Goal: Communication & Community: Share content

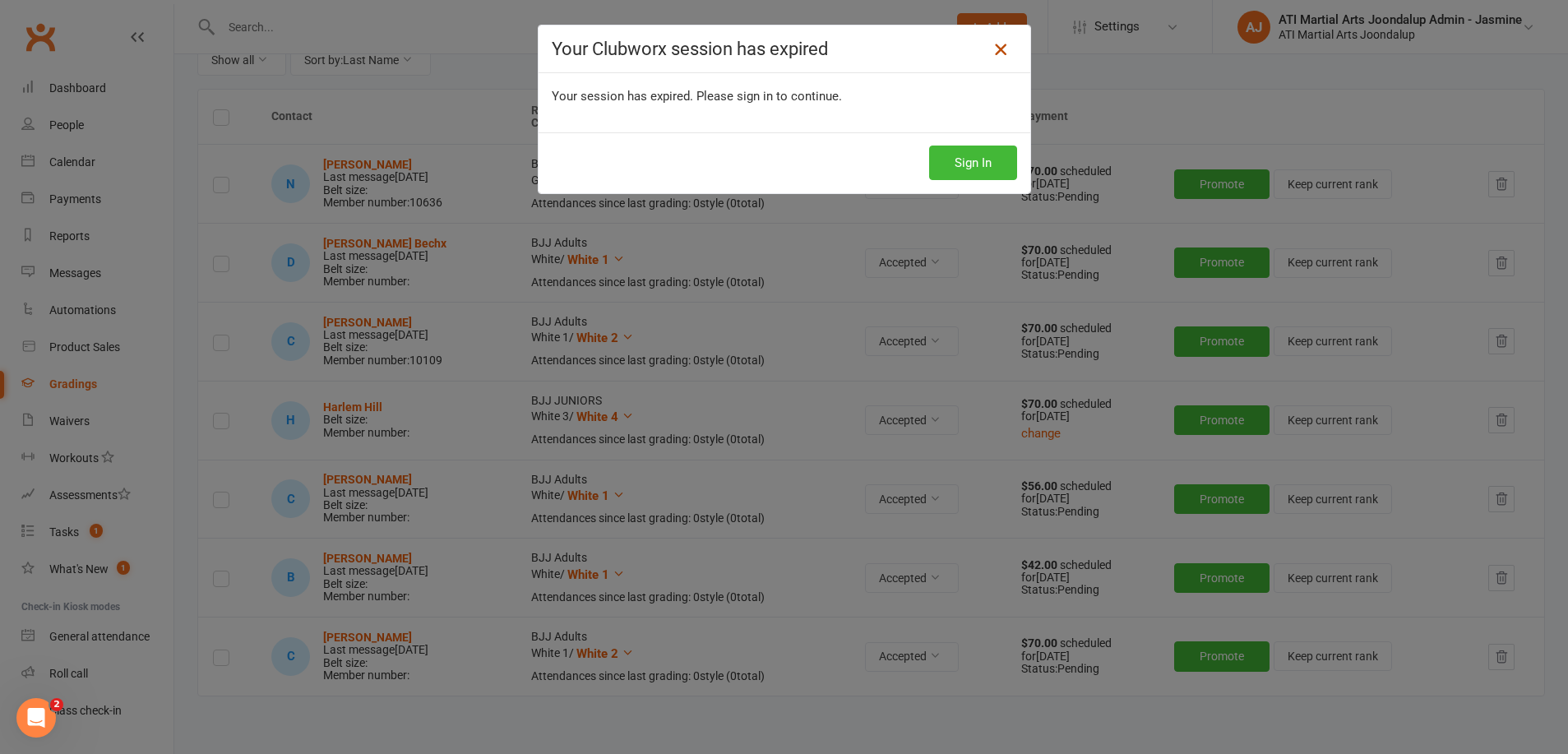
click at [1004, 48] on icon at bounding box center [1000, 49] width 19 height 19
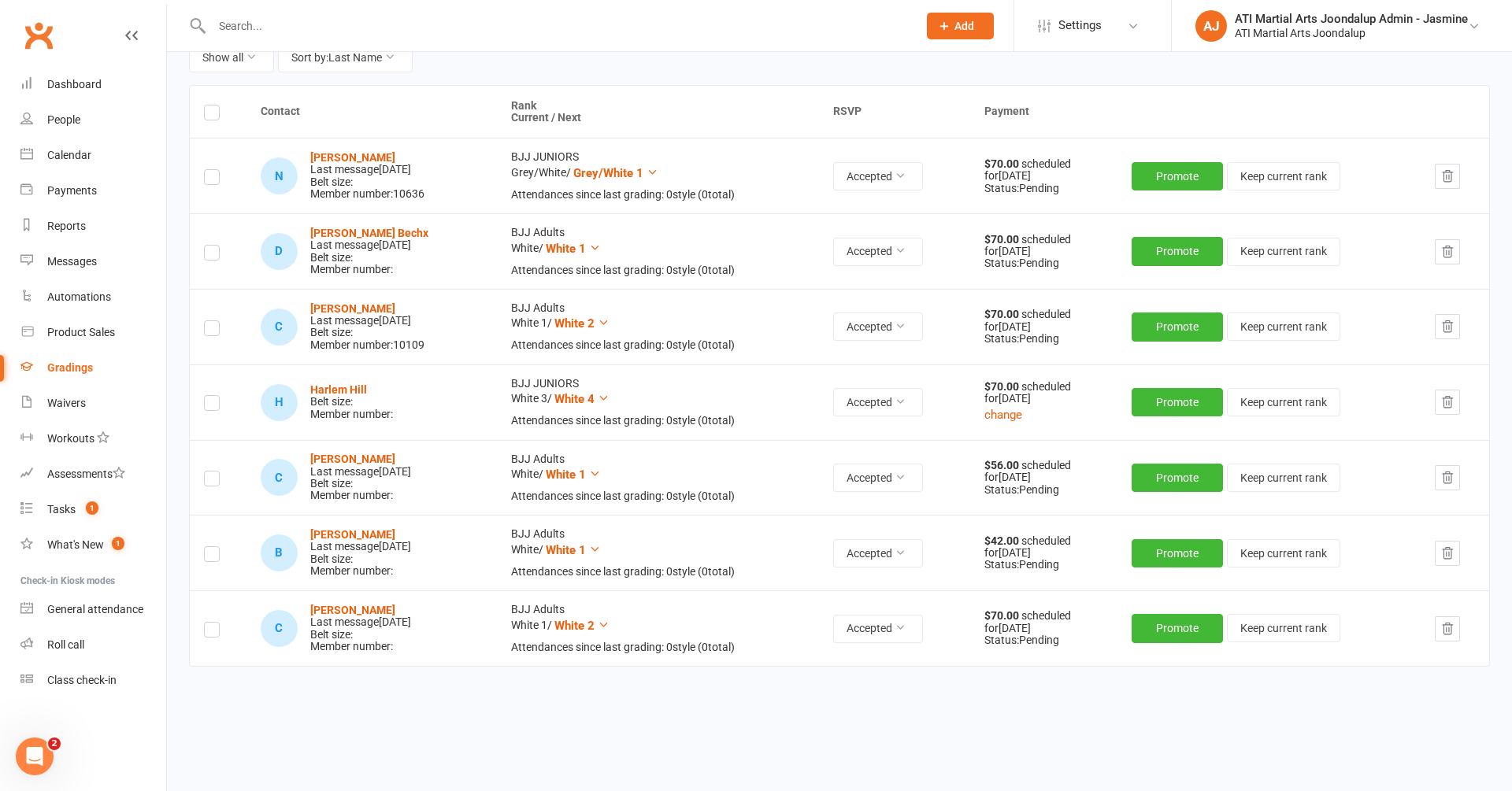
click at [132, 35] on icon at bounding box center [131, 35] width 13 height 13
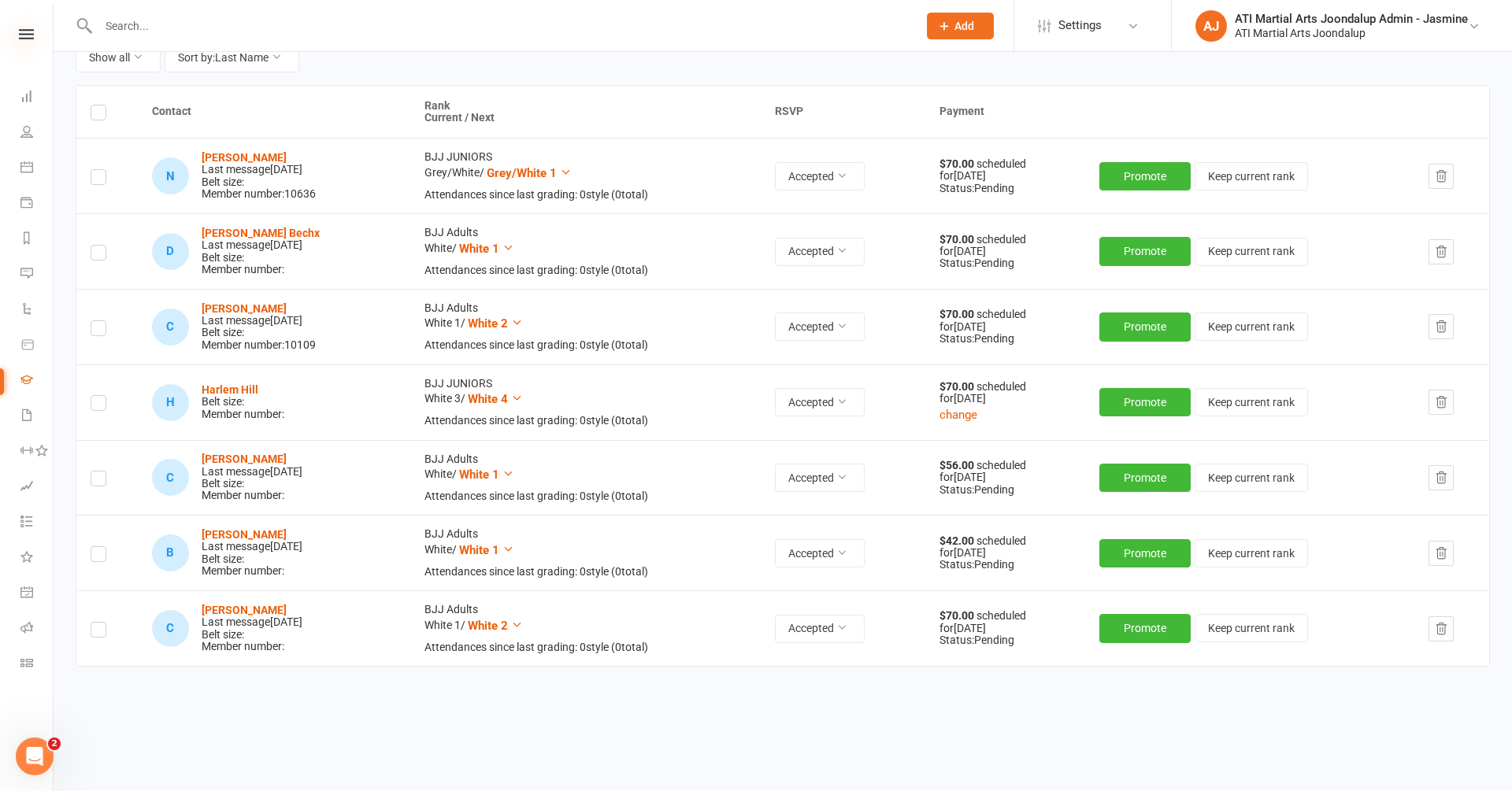
click at [25, 35] on icon at bounding box center [26, 35] width 15 height 10
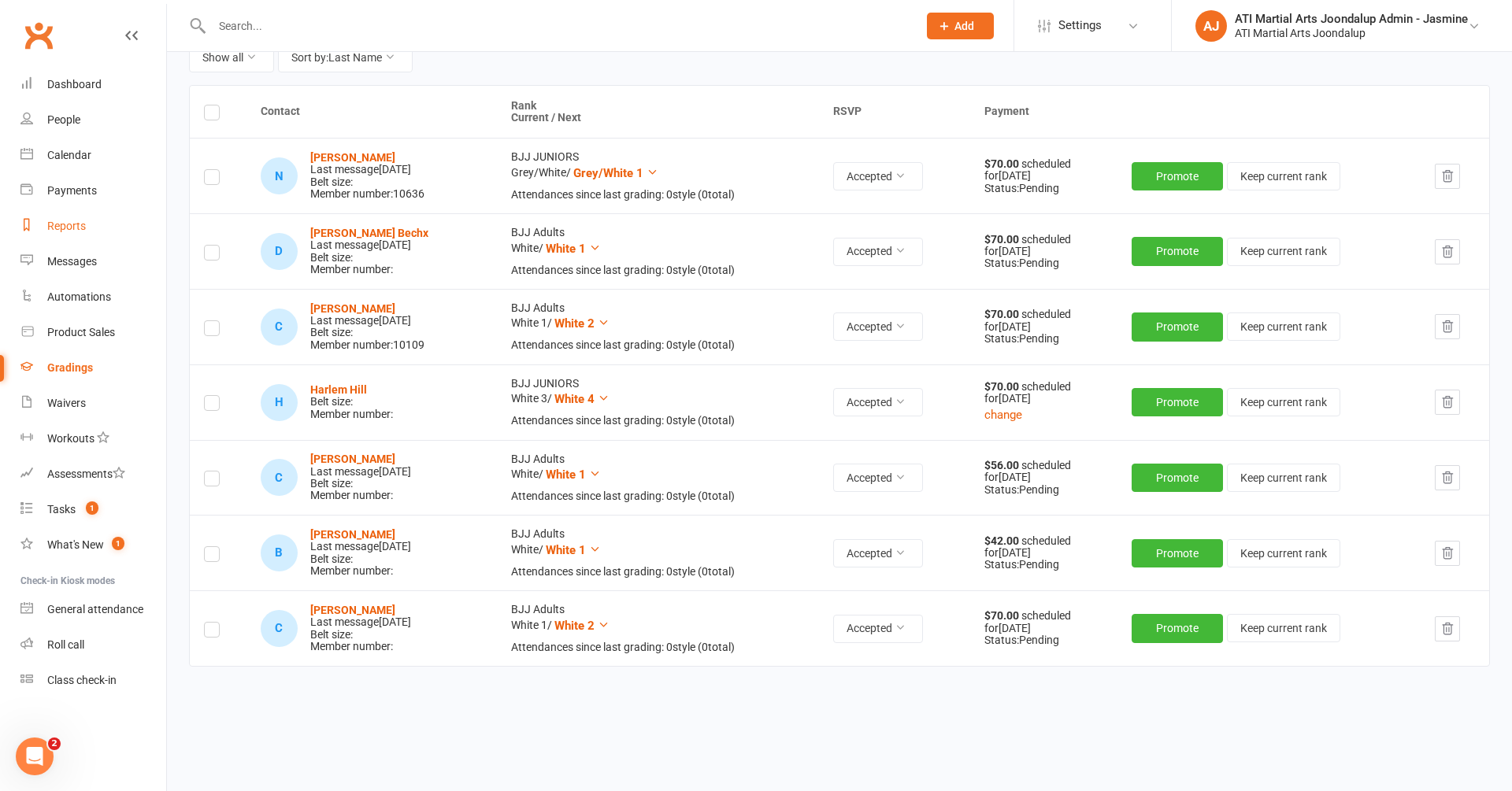
click at [82, 229] on div "Reports" at bounding box center [67, 225] width 39 height 13
select select "100"
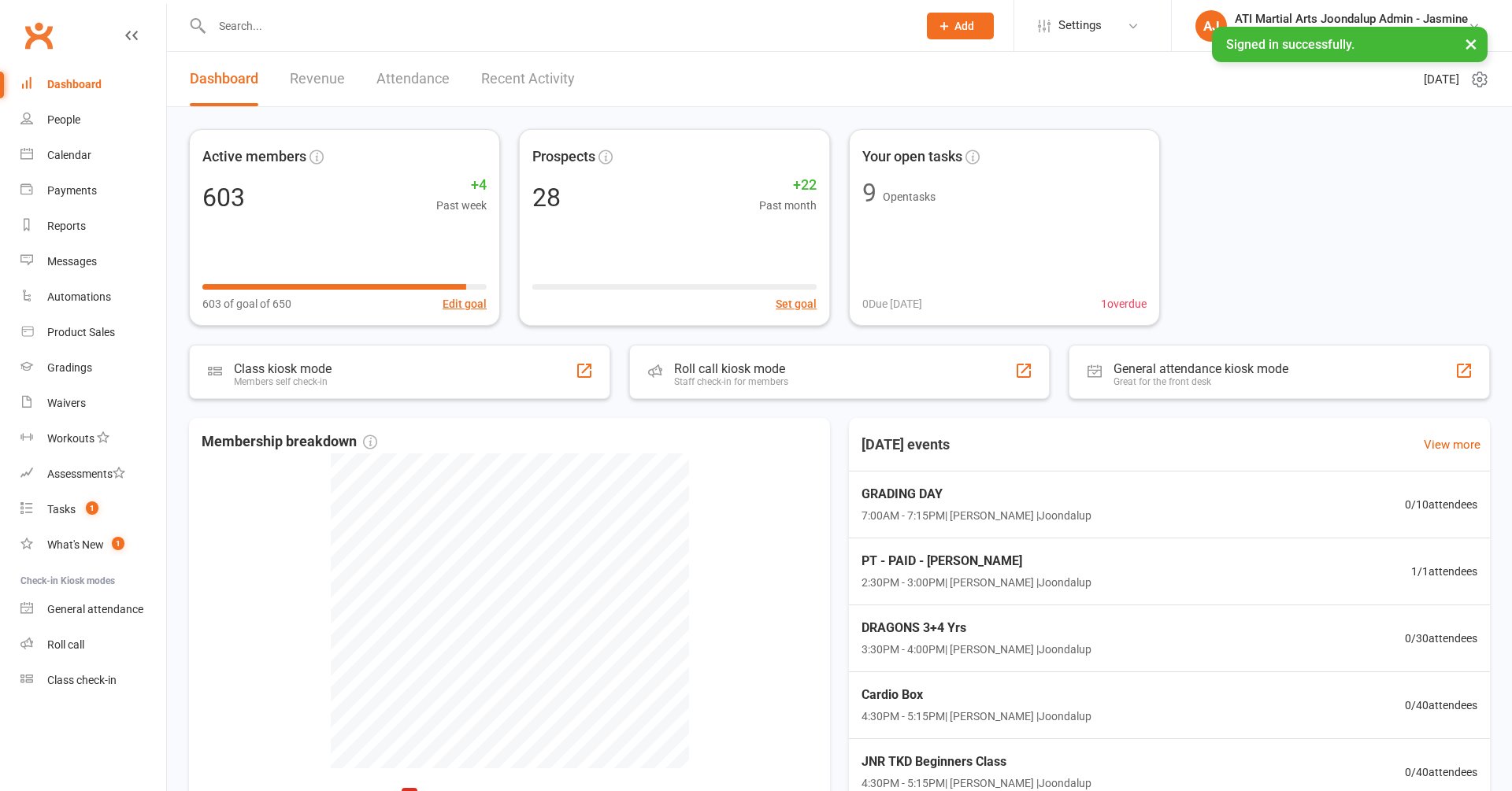
click at [297, 40] on div at bounding box center [547, 25] width 718 height 51
click at [291, 30] on input "text" at bounding box center [557, 26] width 699 height 22
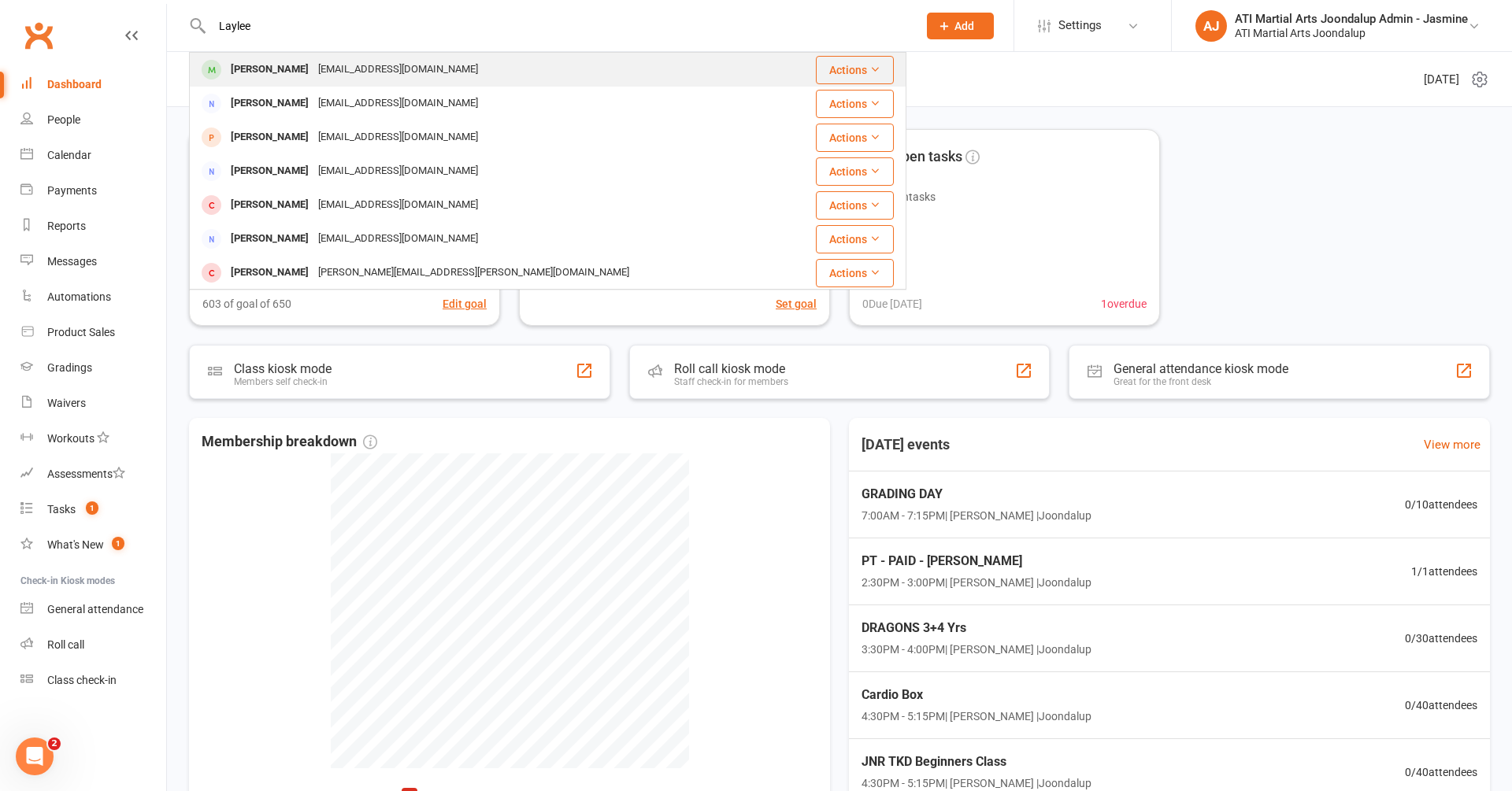
type input "Laylee"
click at [336, 62] on div "[EMAIL_ADDRESS][DOMAIN_NAME]" at bounding box center [398, 69] width 169 height 23
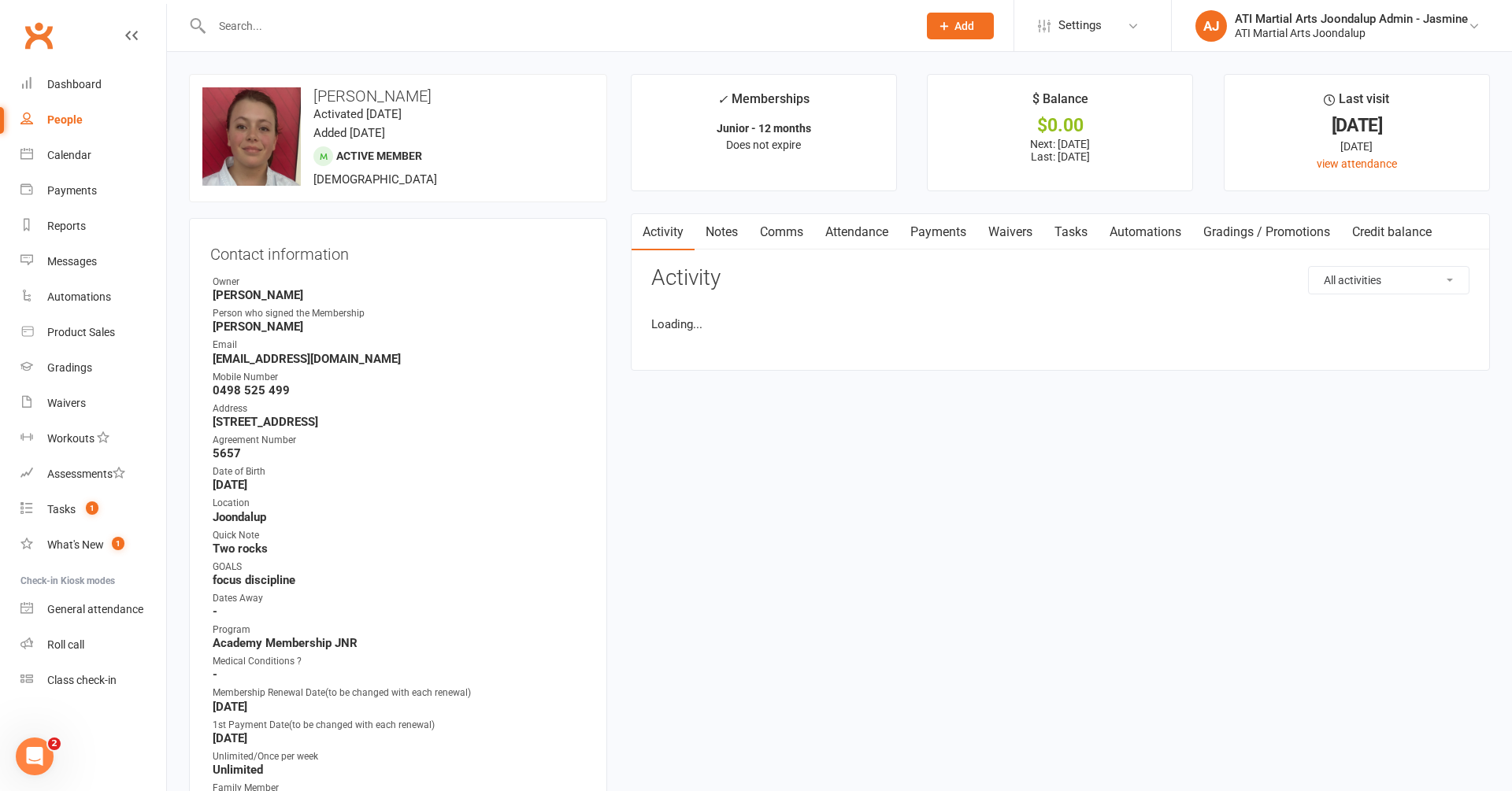
click at [136, 35] on icon at bounding box center [131, 35] width 13 height 13
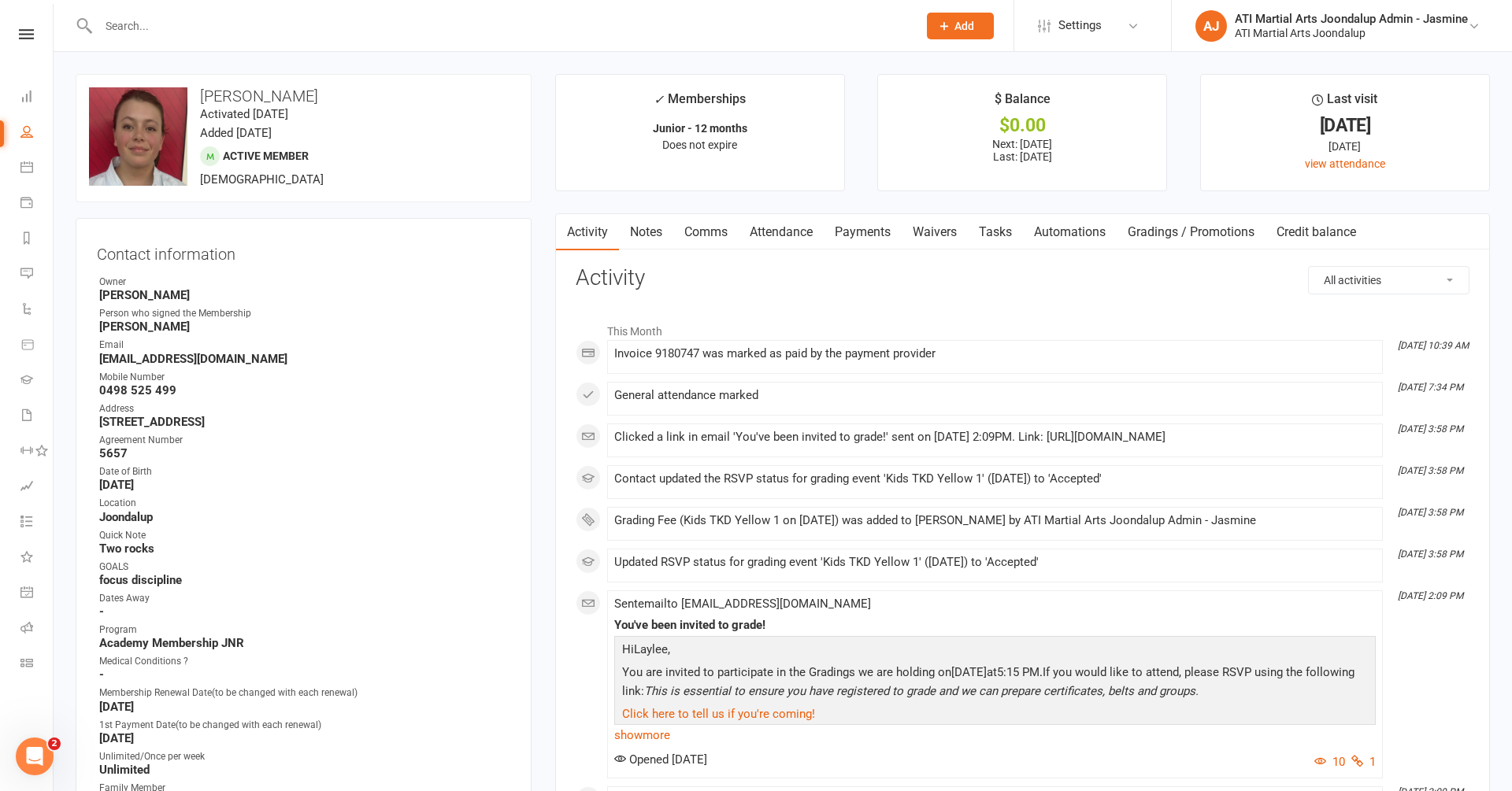
click at [871, 234] on link "Payments" at bounding box center [863, 232] width 78 height 36
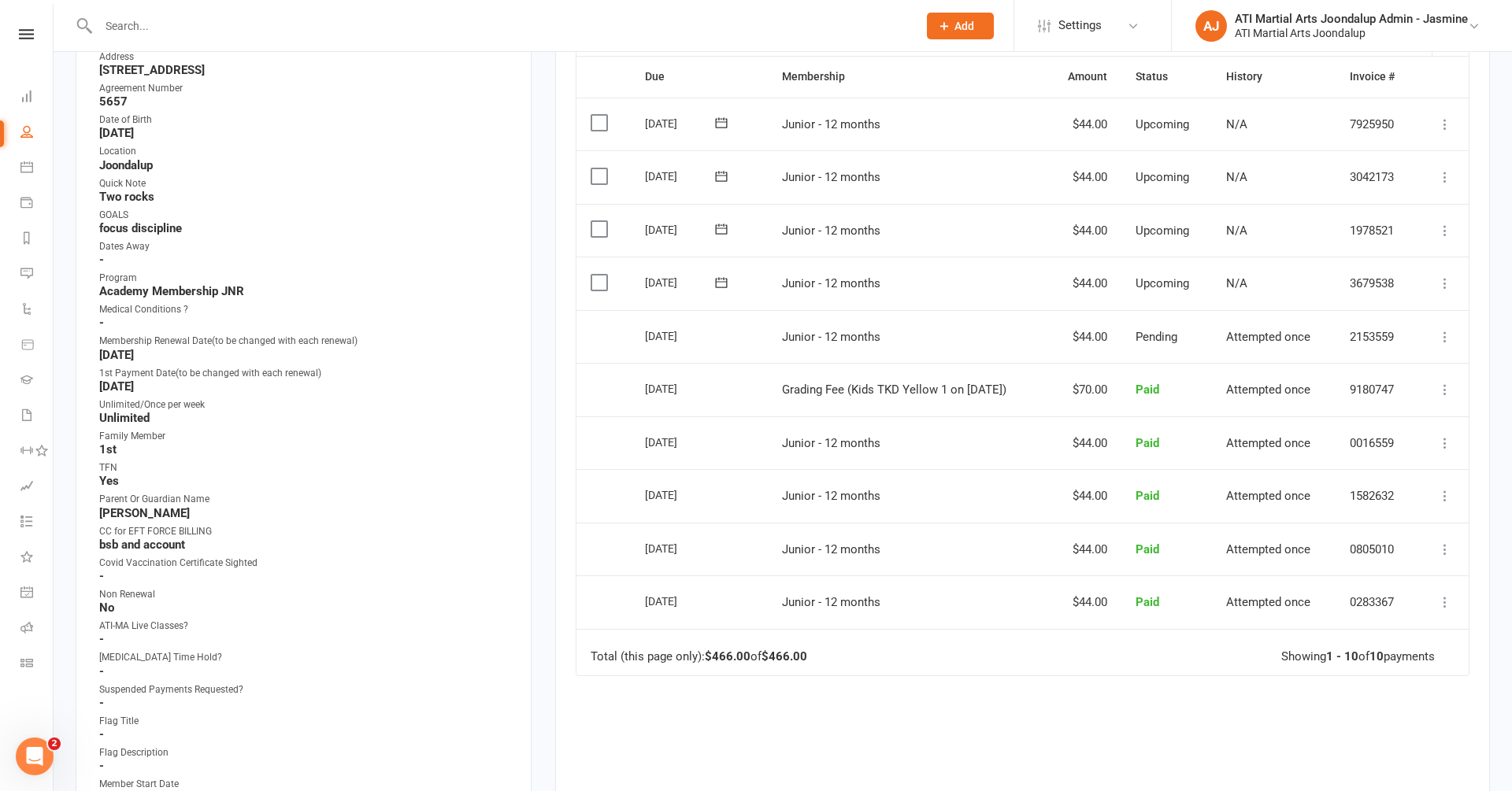
scroll to position [353, 0]
click at [1442, 327] on icon at bounding box center [1445, 335] width 16 height 16
click at [1477, 279] on div "Activity Notes Comms Attendance Payments Waivers Tasks Automations Gradings / P…" at bounding box center [1022, 381] width 934 height 1042
click at [1442, 380] on icon at bounding box center [1445, 388] width 16 height 16
click at [1462, 362] on td "Refund More Info Send message" at bounding box center [1443, 388] width 52 height 53
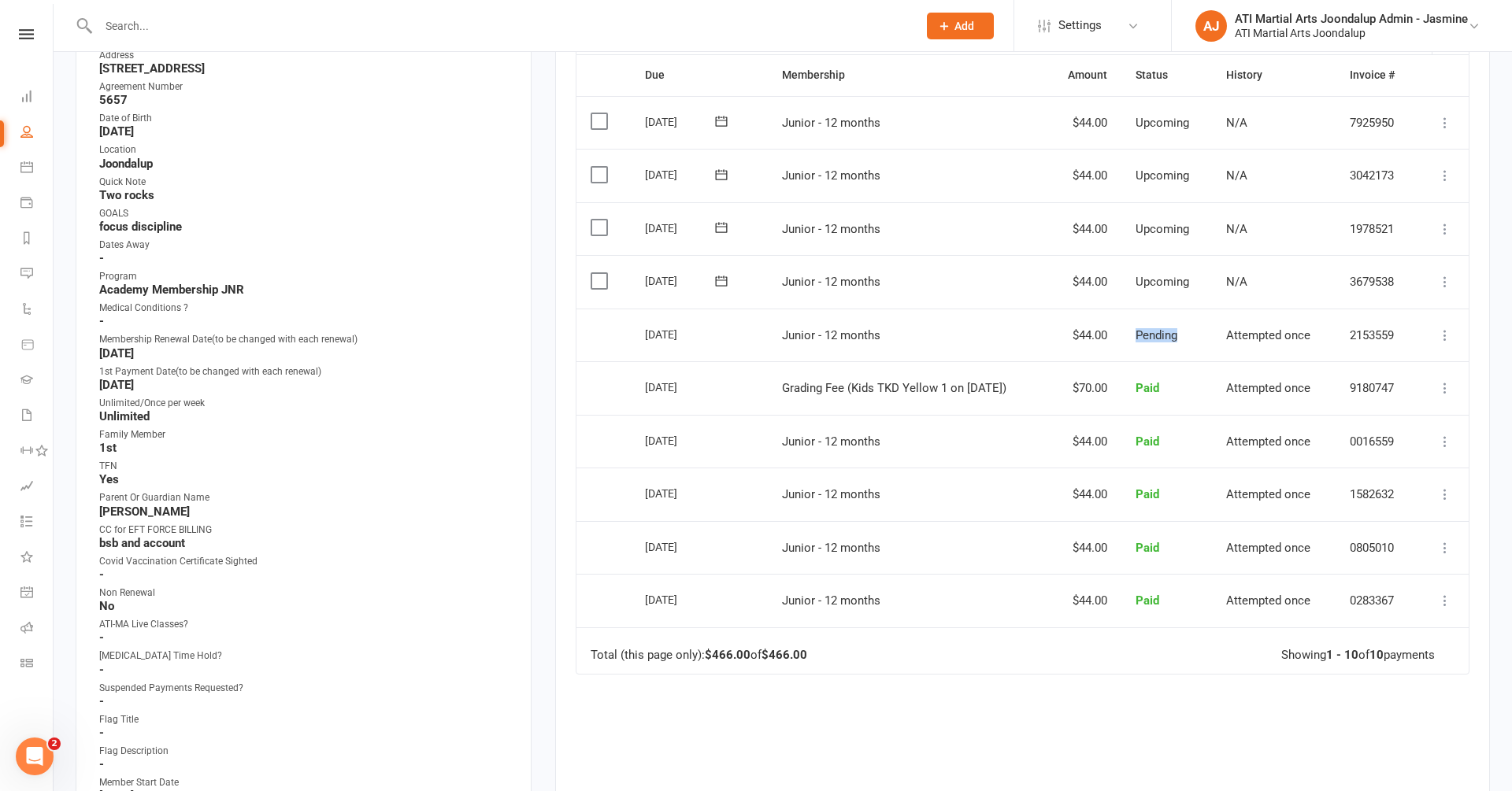
drag, startPoint x: 1147, startPoint y: 314, endPoint x: 1203, endPoint y: 315, distance: 56.0
click at [1203, 315] on td "Pending" at bounding box center [1166, 335] width 90 height 53
click at [960, 309] on td "Junior - 12 months" at bounding box center [907, 335] width 279 height 53
click at [1449, 274] on icon at bounding box center [1445, 282] width 16 height 16
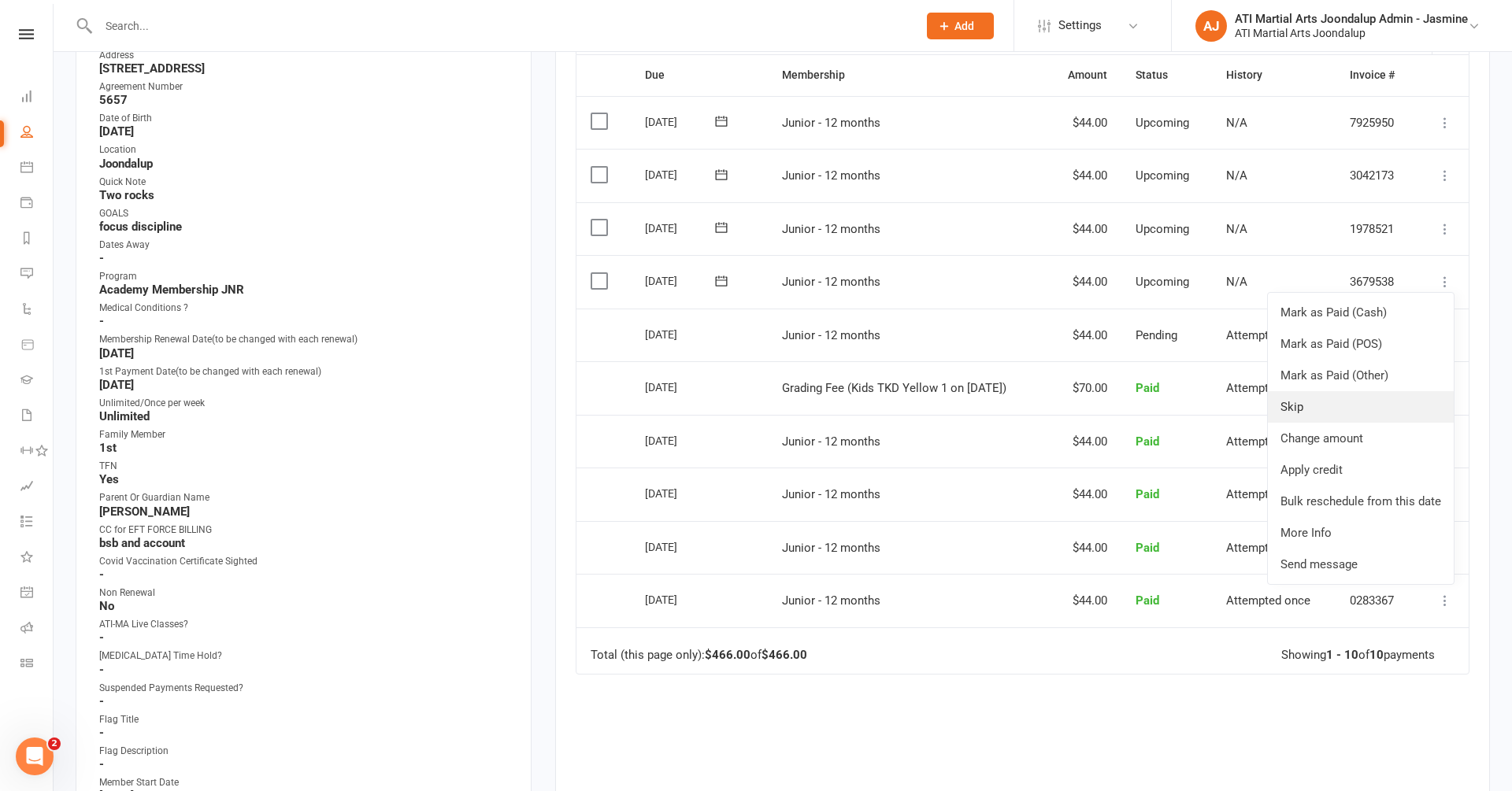
click at [1323, 392] on link "Skip" at bounding box center [1360, 406] width 186 height 31
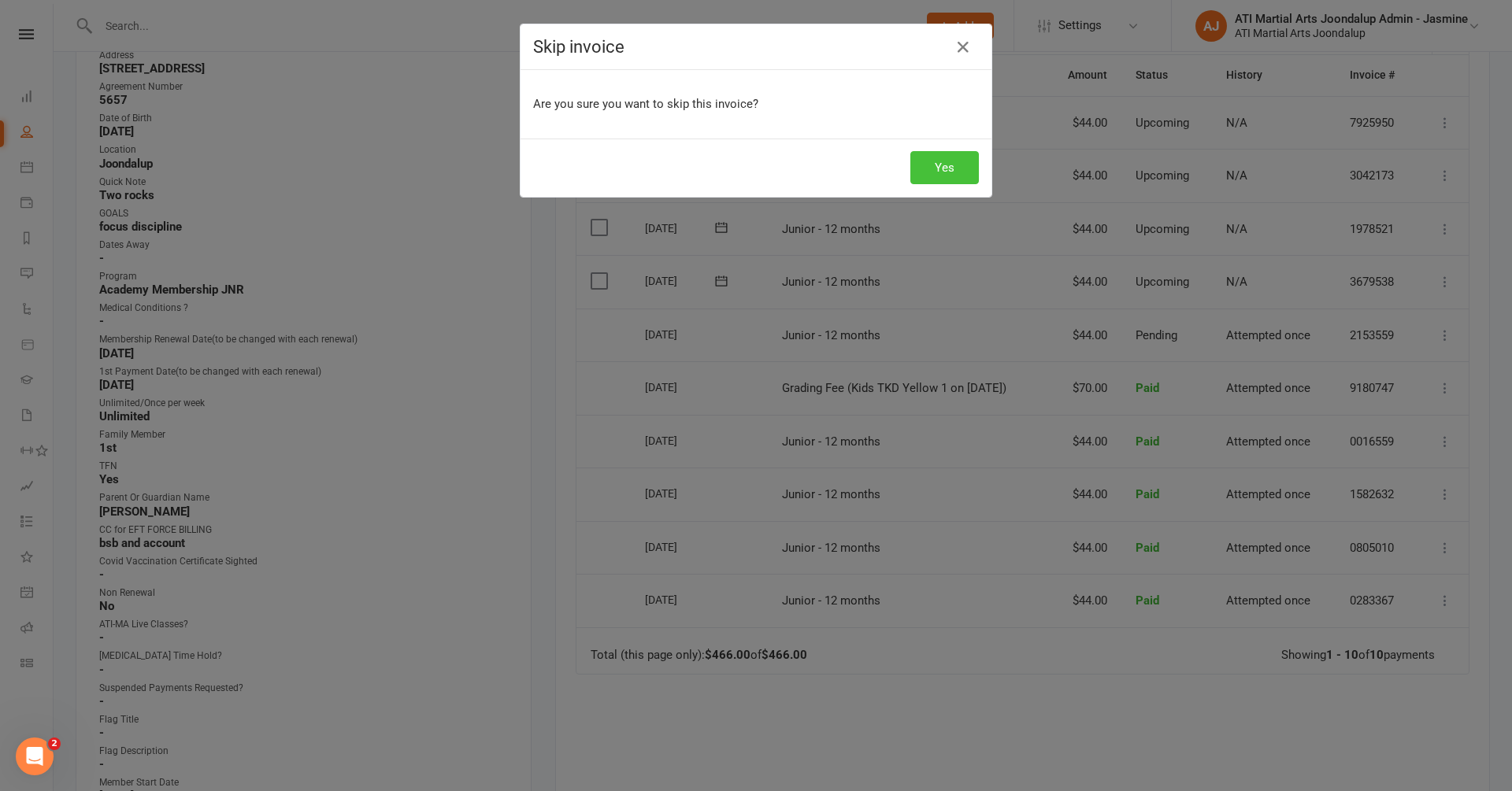
click at [956, 170] on button "Yes" at bounding box center [944, 167] width 68 height 33
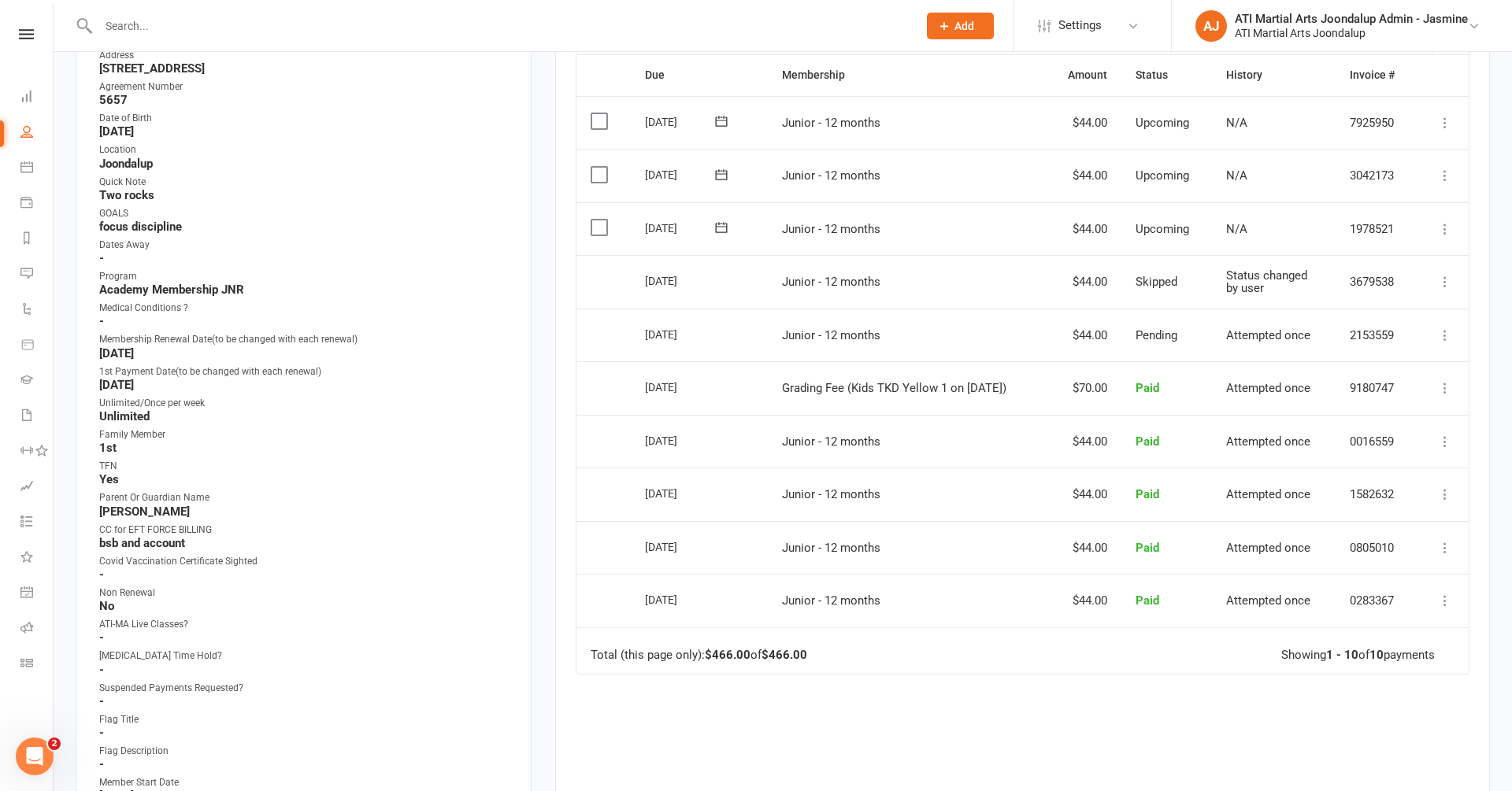
click at [1446, 221] on icon at bounding box center [1445, 229] width 16 height 16
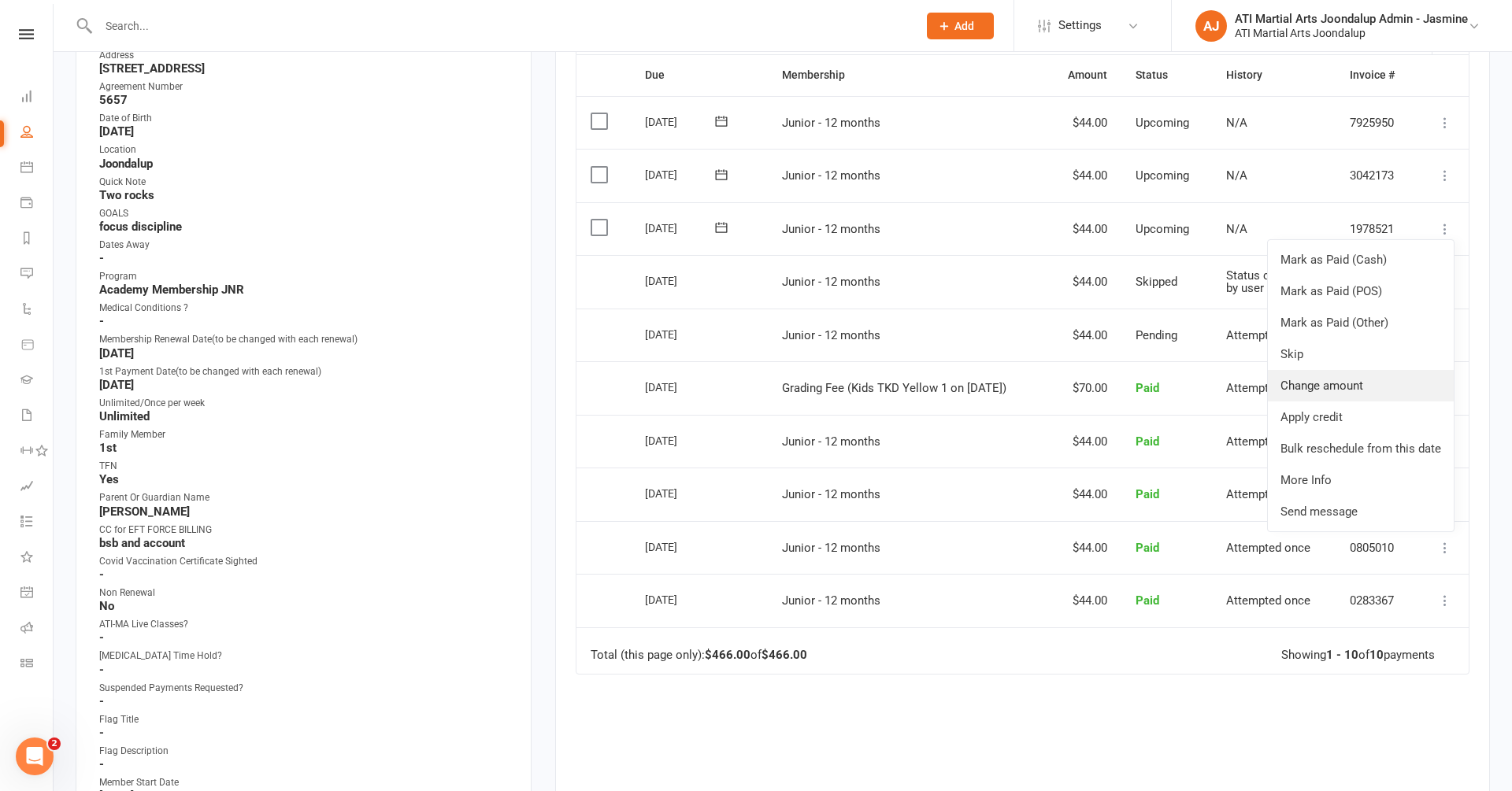
click at [1332, 370] on link "Change amount" at bounding box center [1360, 385] width 186 height 31
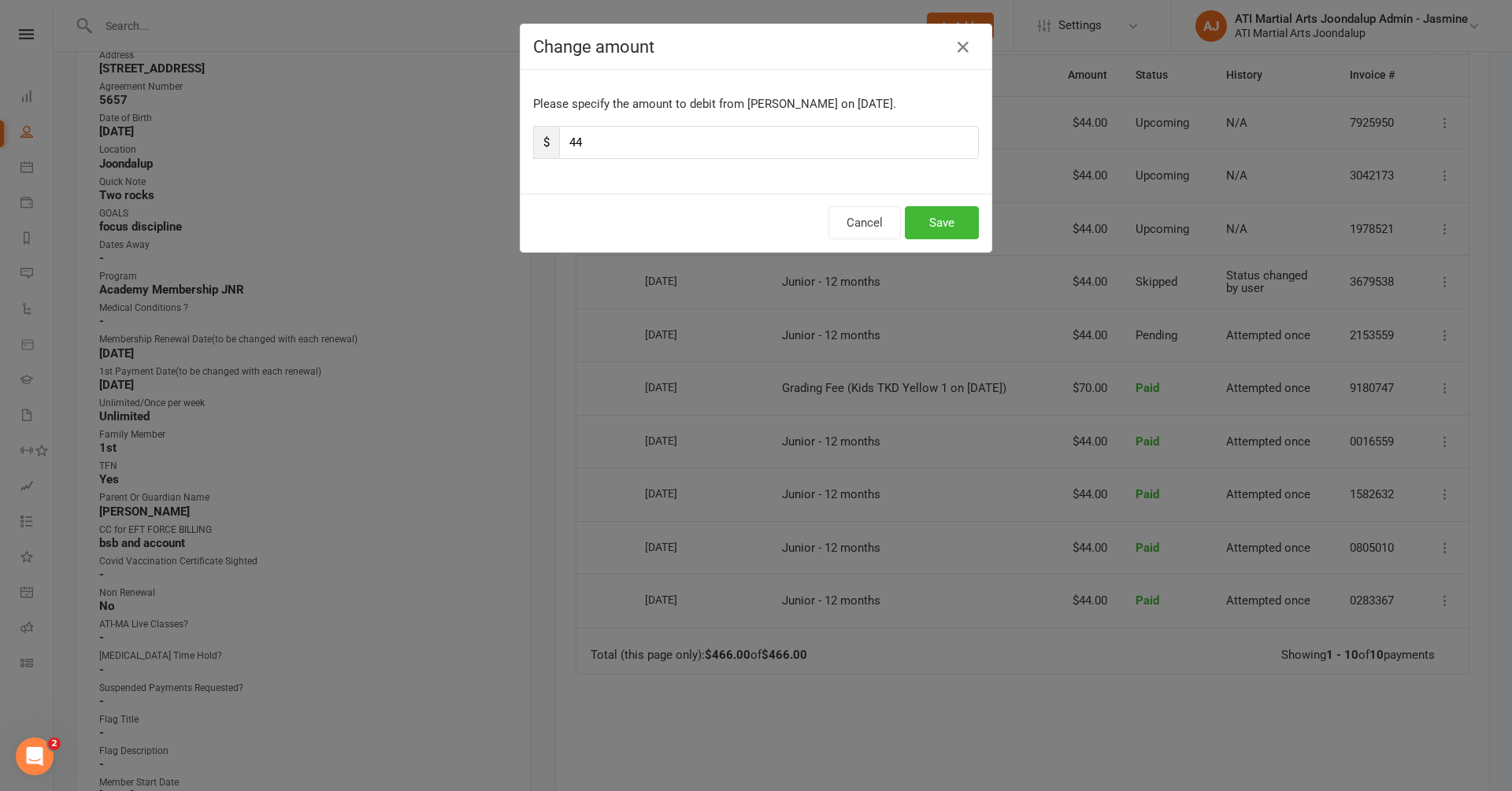
type input "4"
type input "18"
click at [934, 216] on button "Save" at bounding box center [942, 223] width 74 height 33
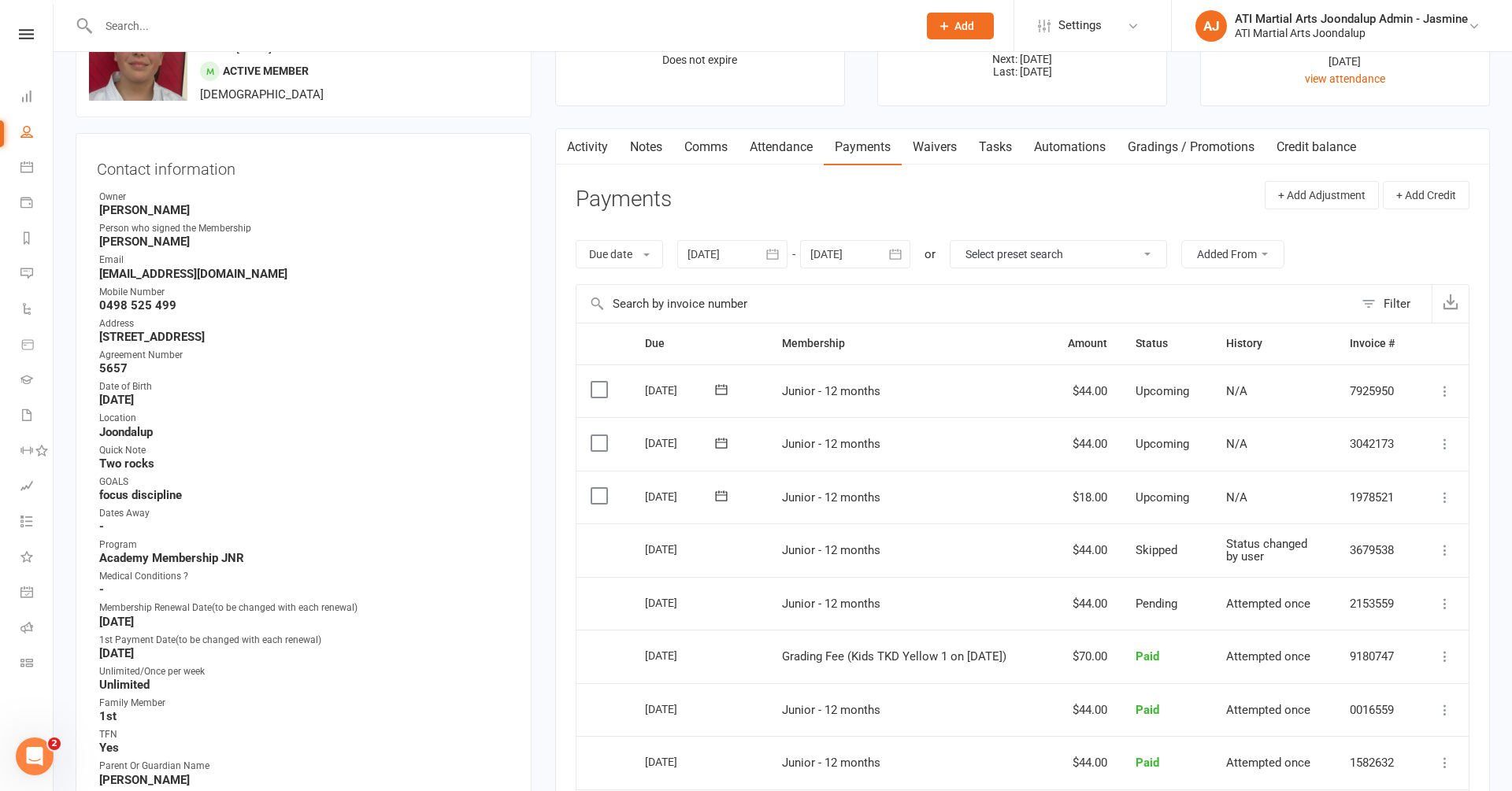
scroll to position [65, 0]
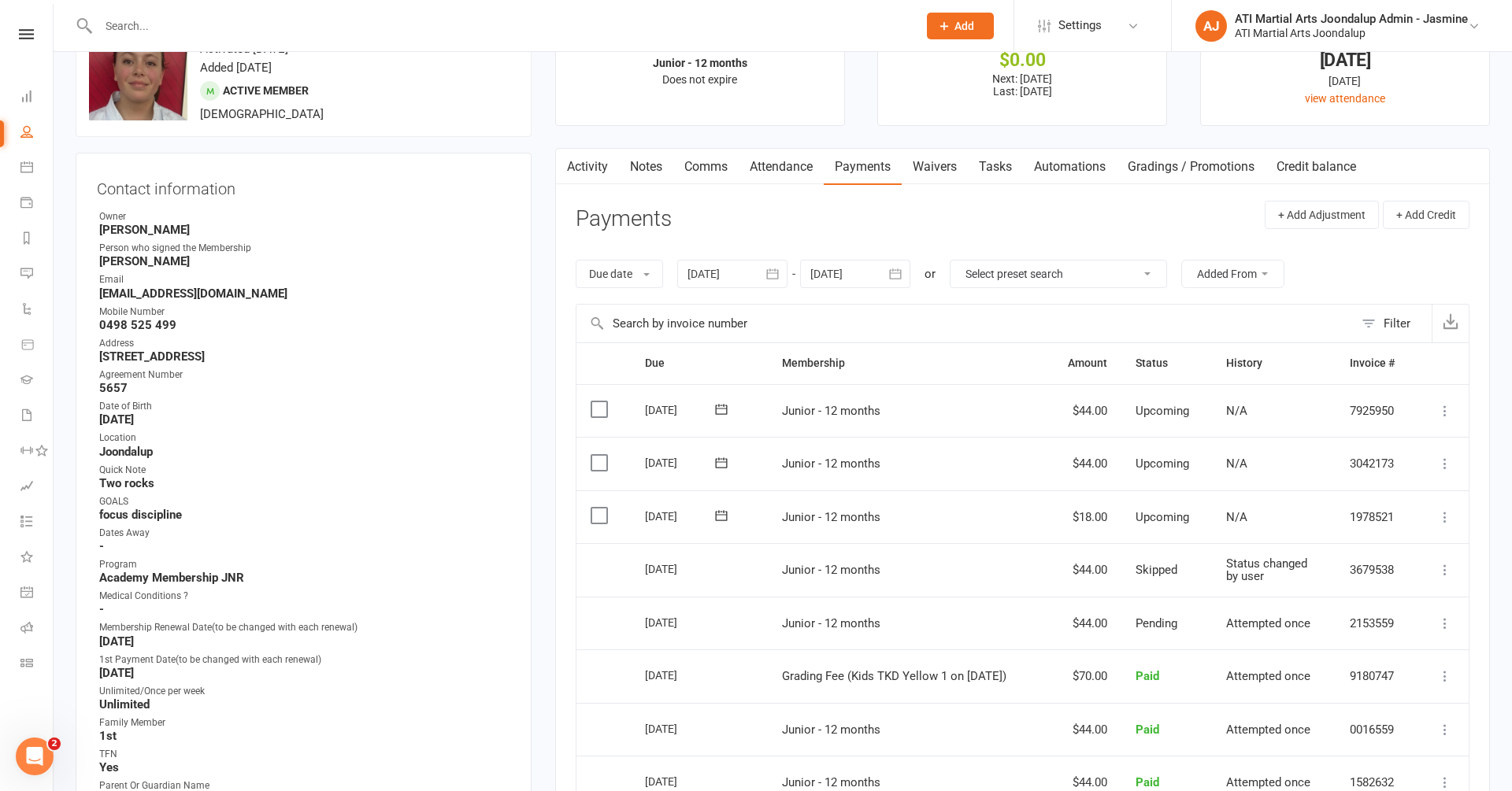
click at [647, 168] on link "Notes" at bounding box center [646, 166] width 54 height 36
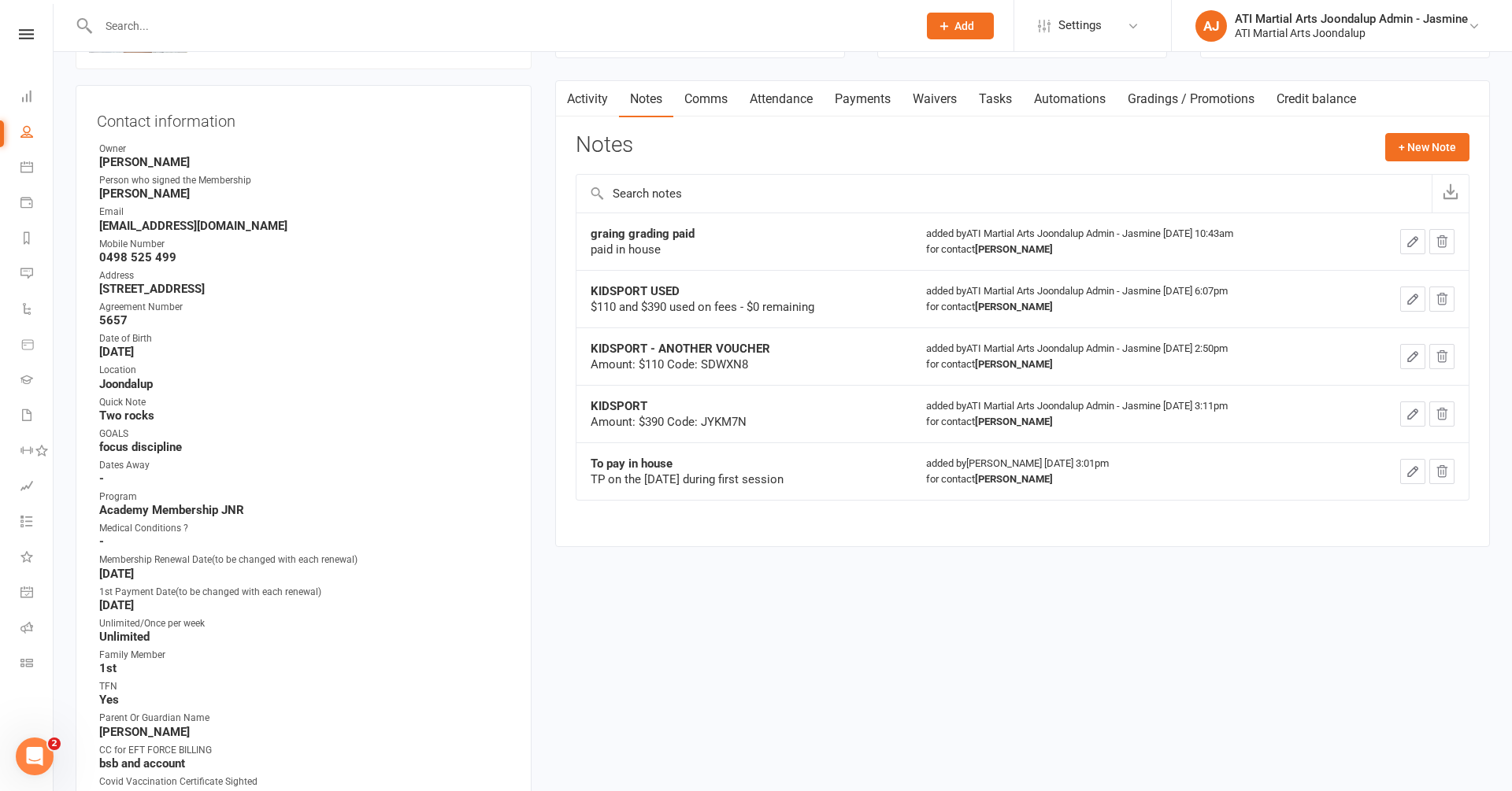
scroll to position [146, 0]
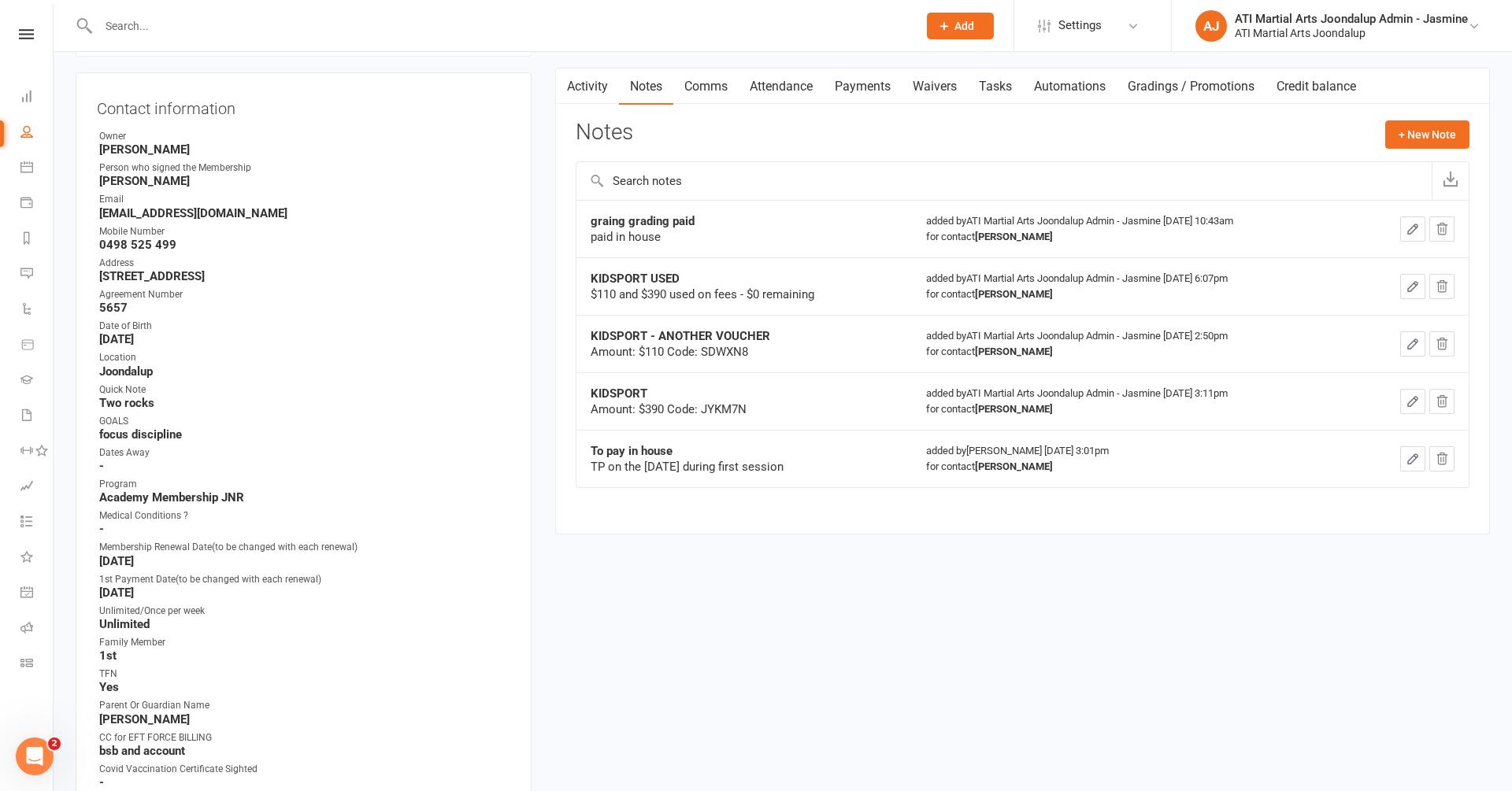
click at [713, 81] on link "Comms" at bounding box center [705, 86] width 65 height 36
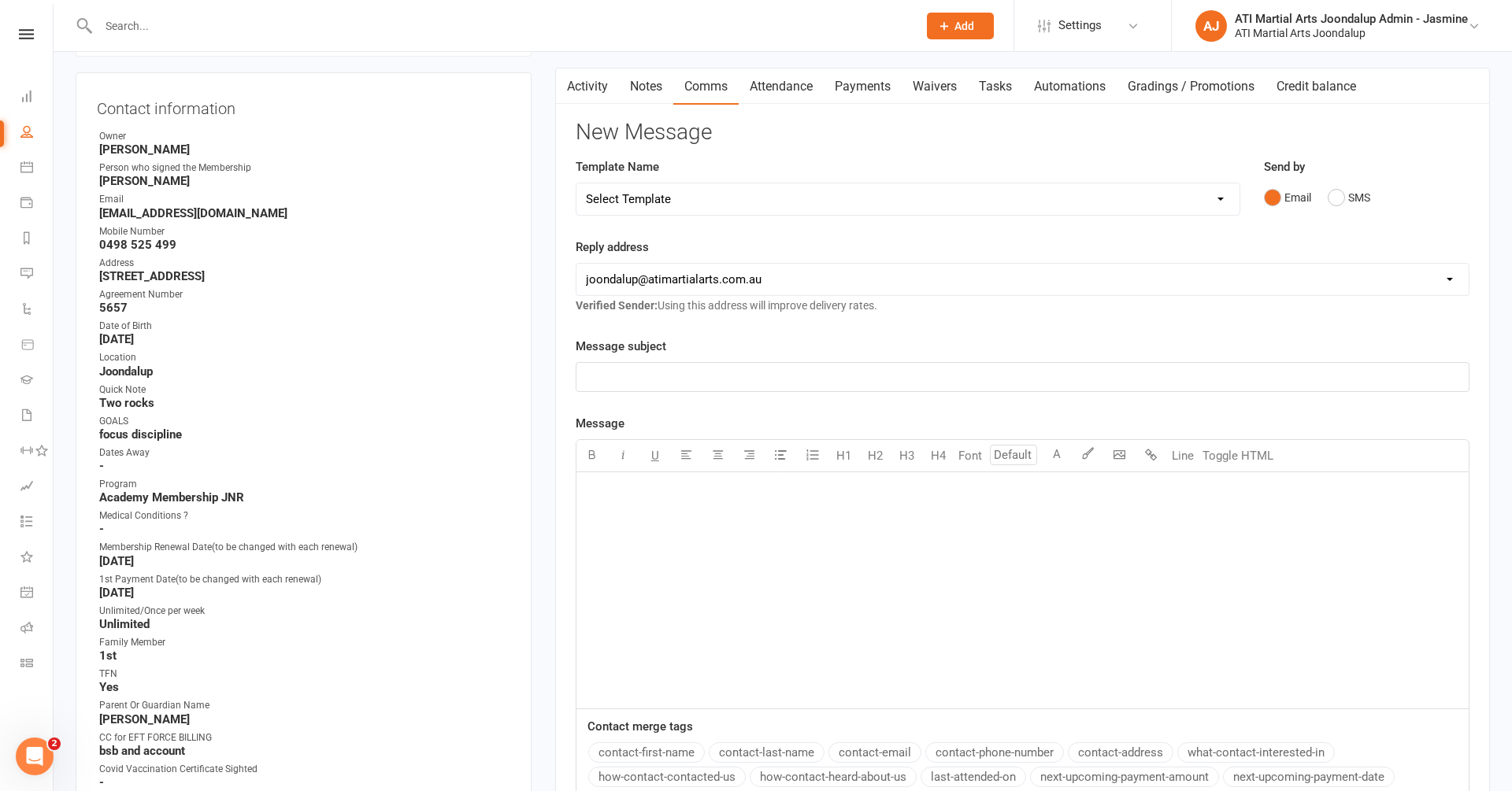
click at [619, 380] on div "﻿" at bounding box center [1022, 377] width 892 height 29
click at [654, 514] on div "﻿" at bounding box center [1022, 590] width 892 height 236
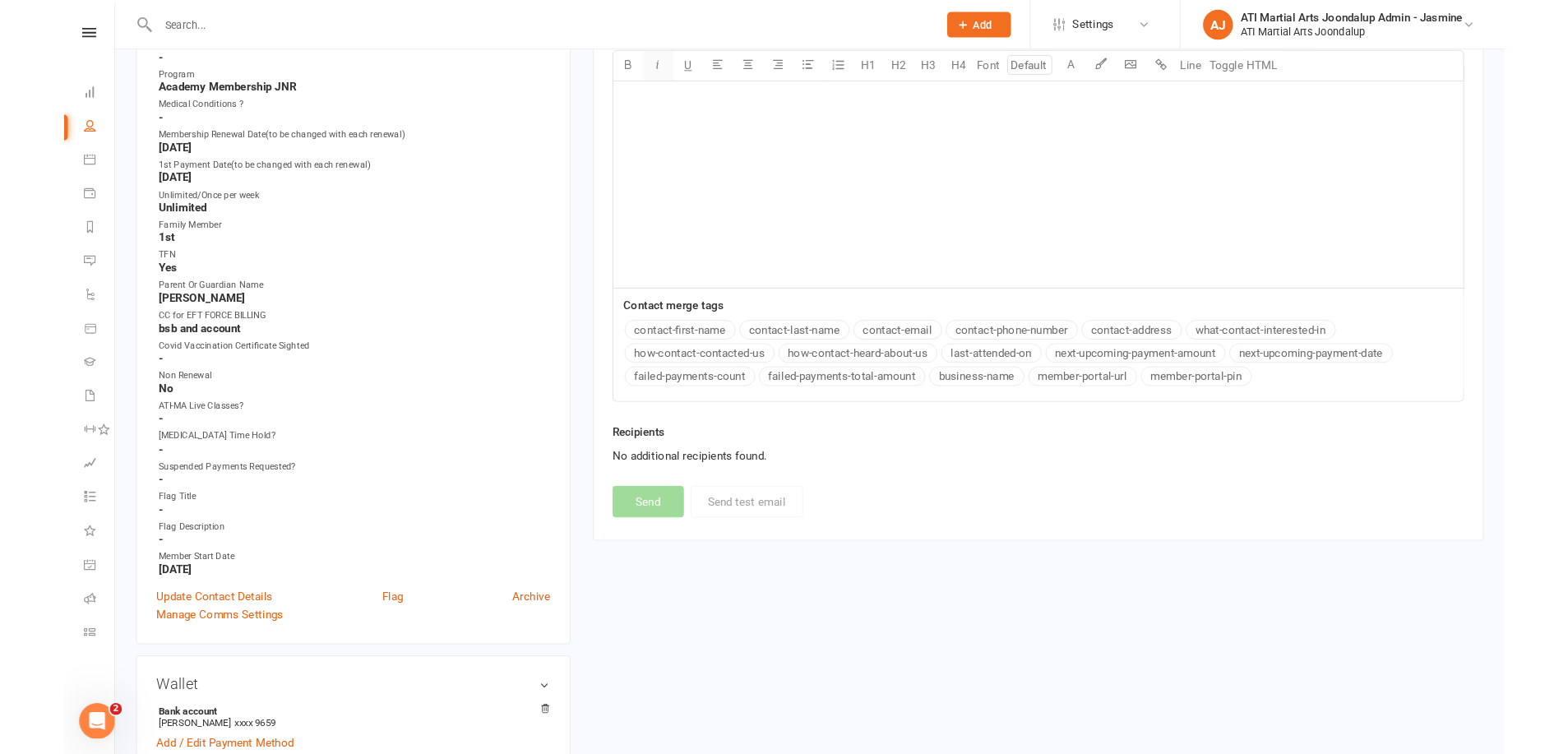
scroll to position [585, 0]
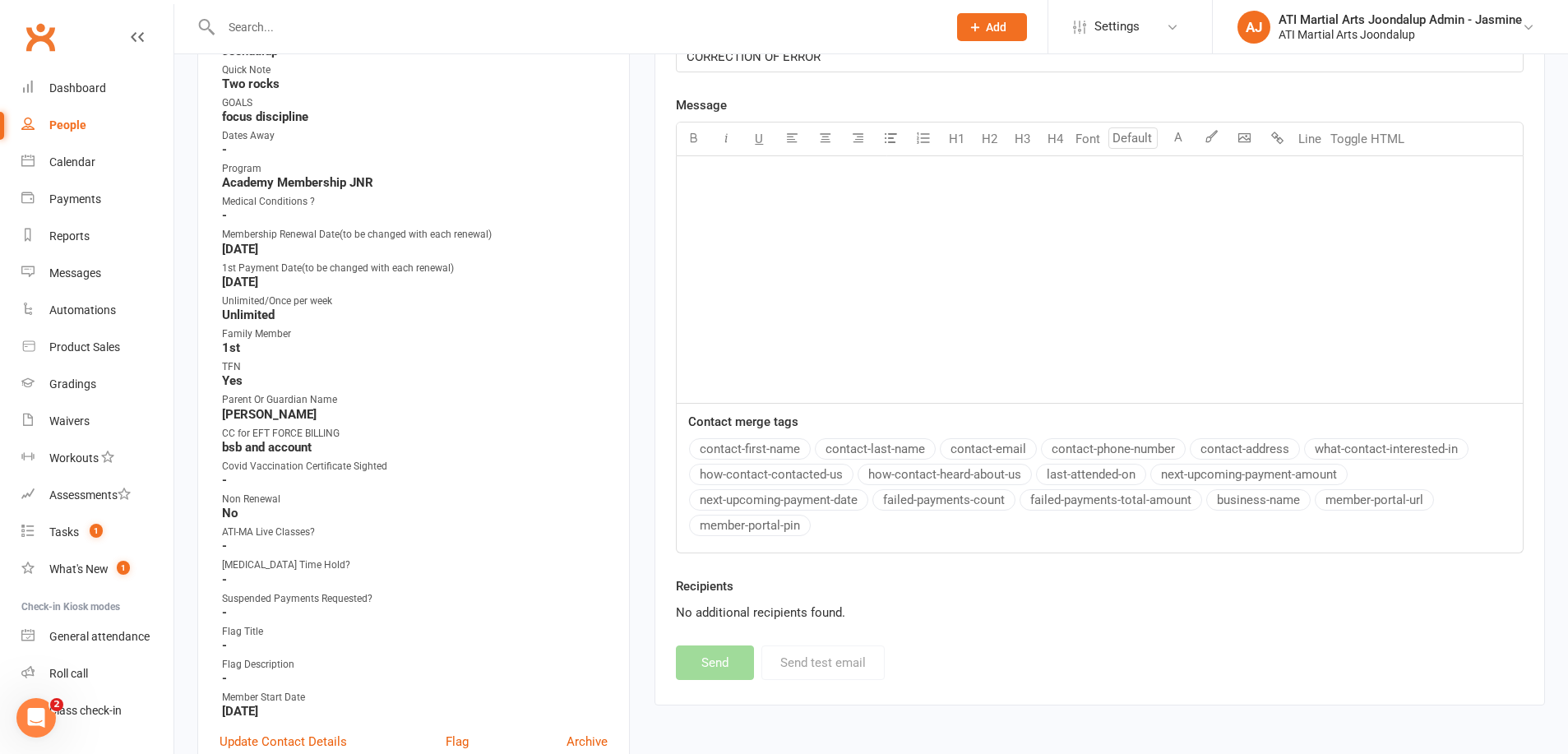
click at [837, 255] on div "﻿" at bounding box center [1099, 279] width 846 height 247
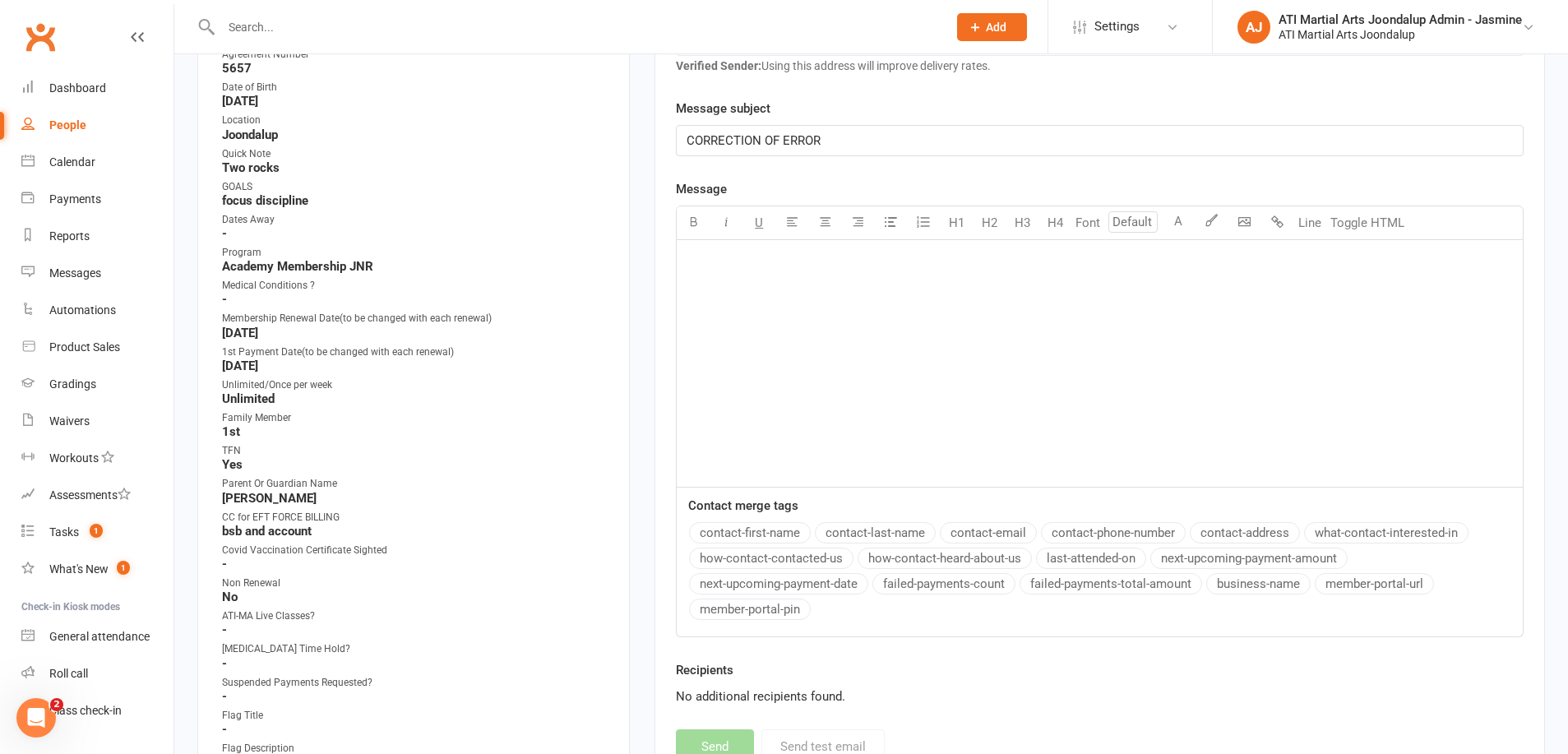
scroll to position [401, 0]
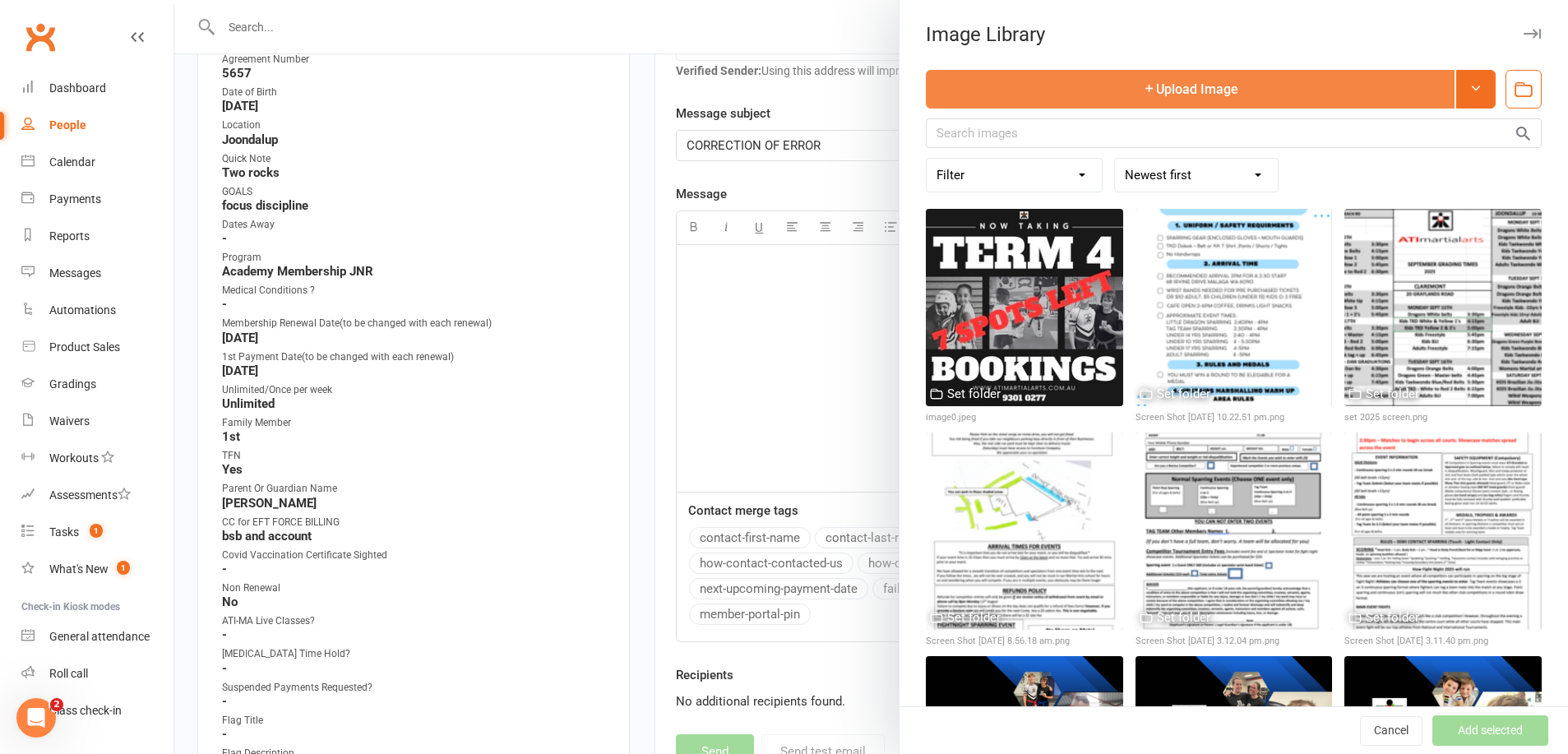
click at [1068, 91] on button "Upload Image" at bounding box center [1189, 89] width 528 height 39
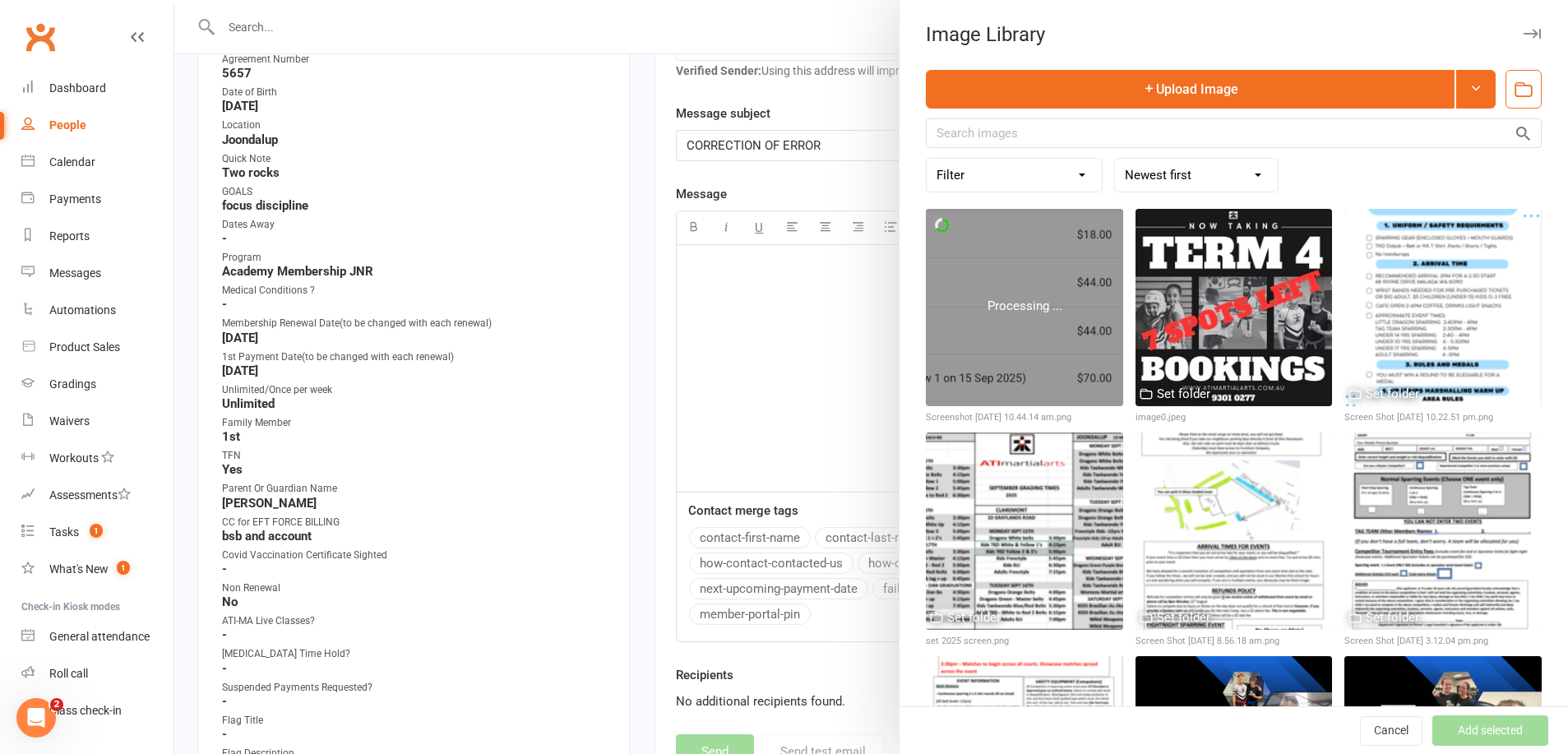
click at [1005, 286] on div at bounding box center [1024, 307] width 197 height 197
click at [1023, 282] on div at bounding box center [1024, 307] width 197 height 197
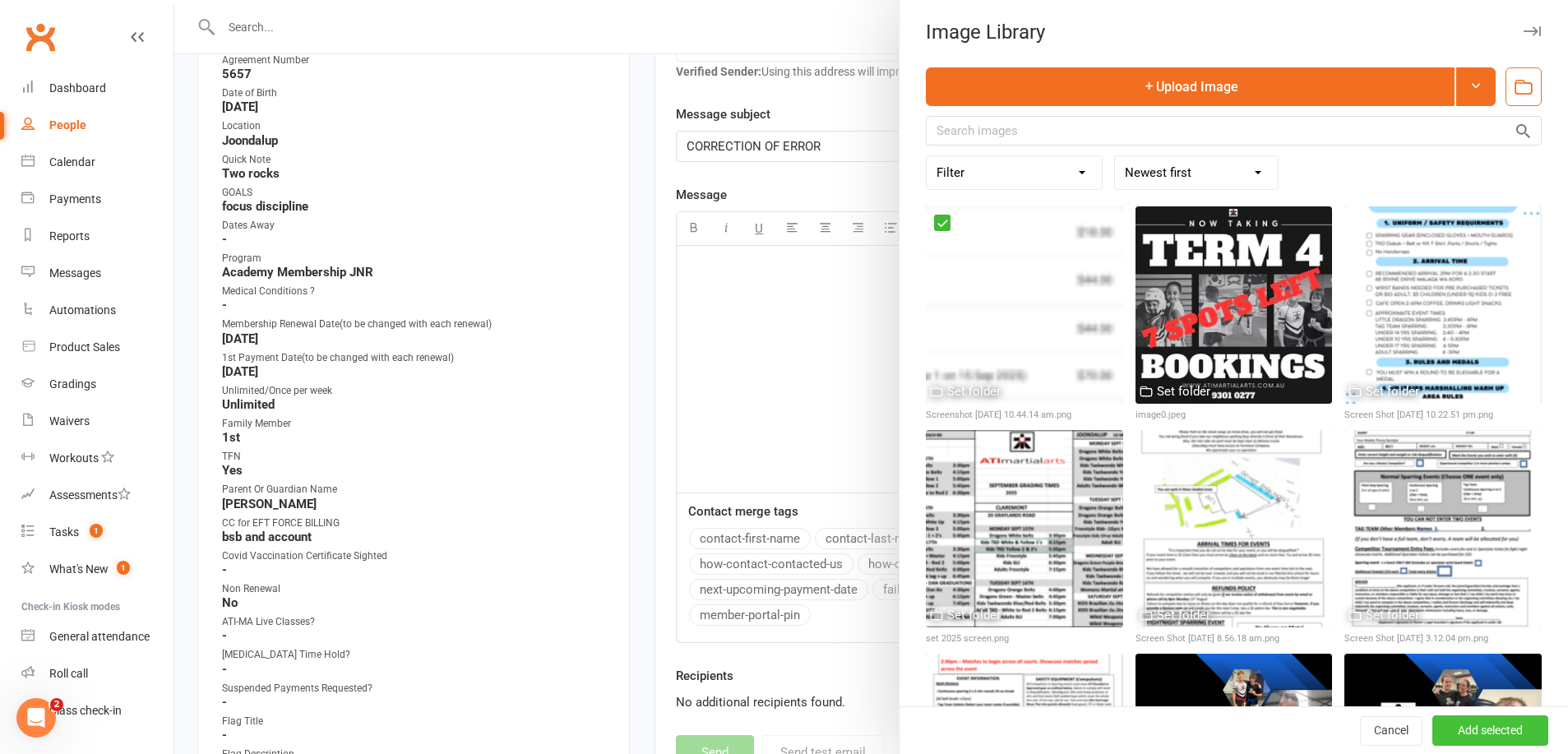
click at [1516, 722] on button "Add selected" at bounding box center [1490, 731] width 116 height 30
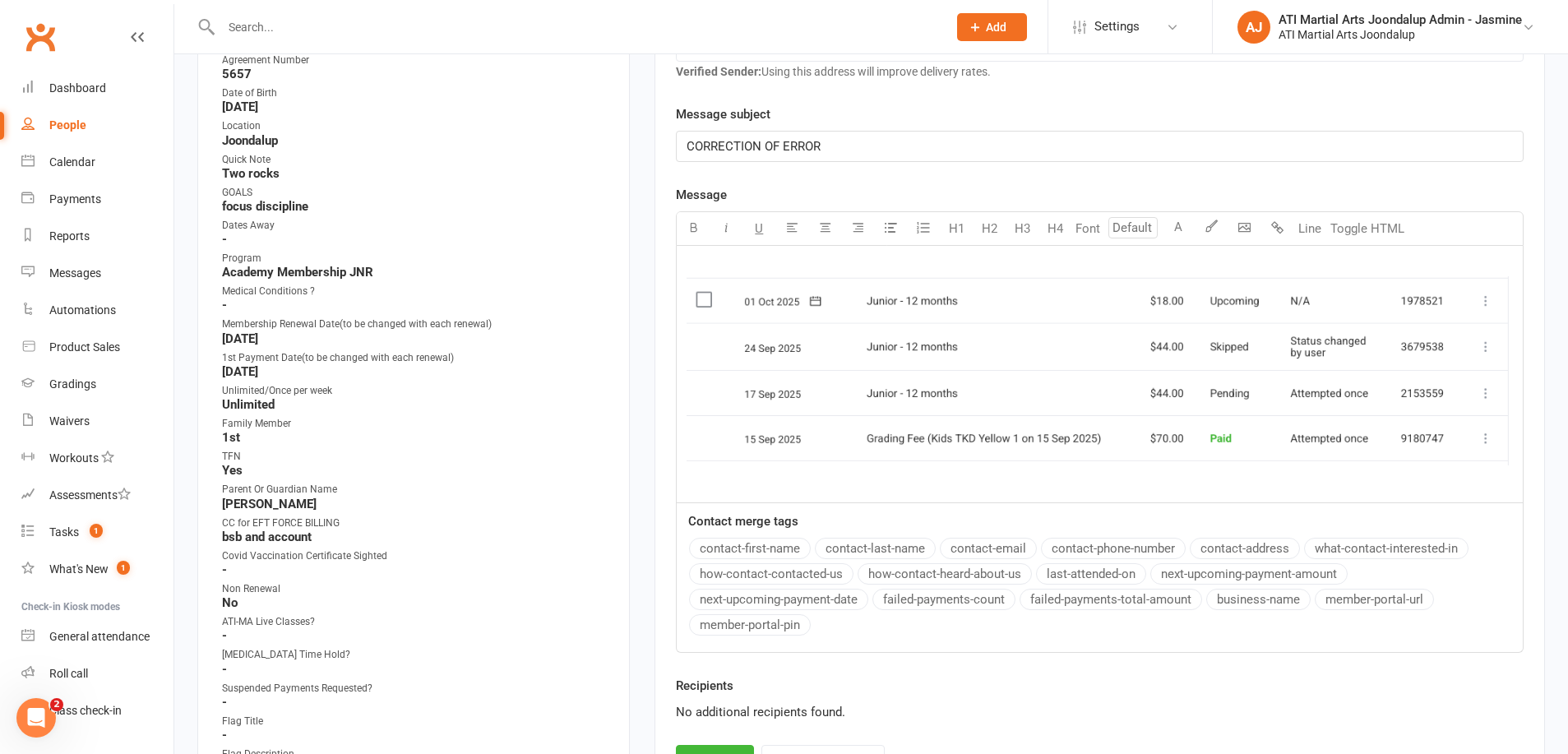
click at [700, 265] on p "﻿ ﻿ ﻿" at bounding box center [1100, 373] width 826 height 234
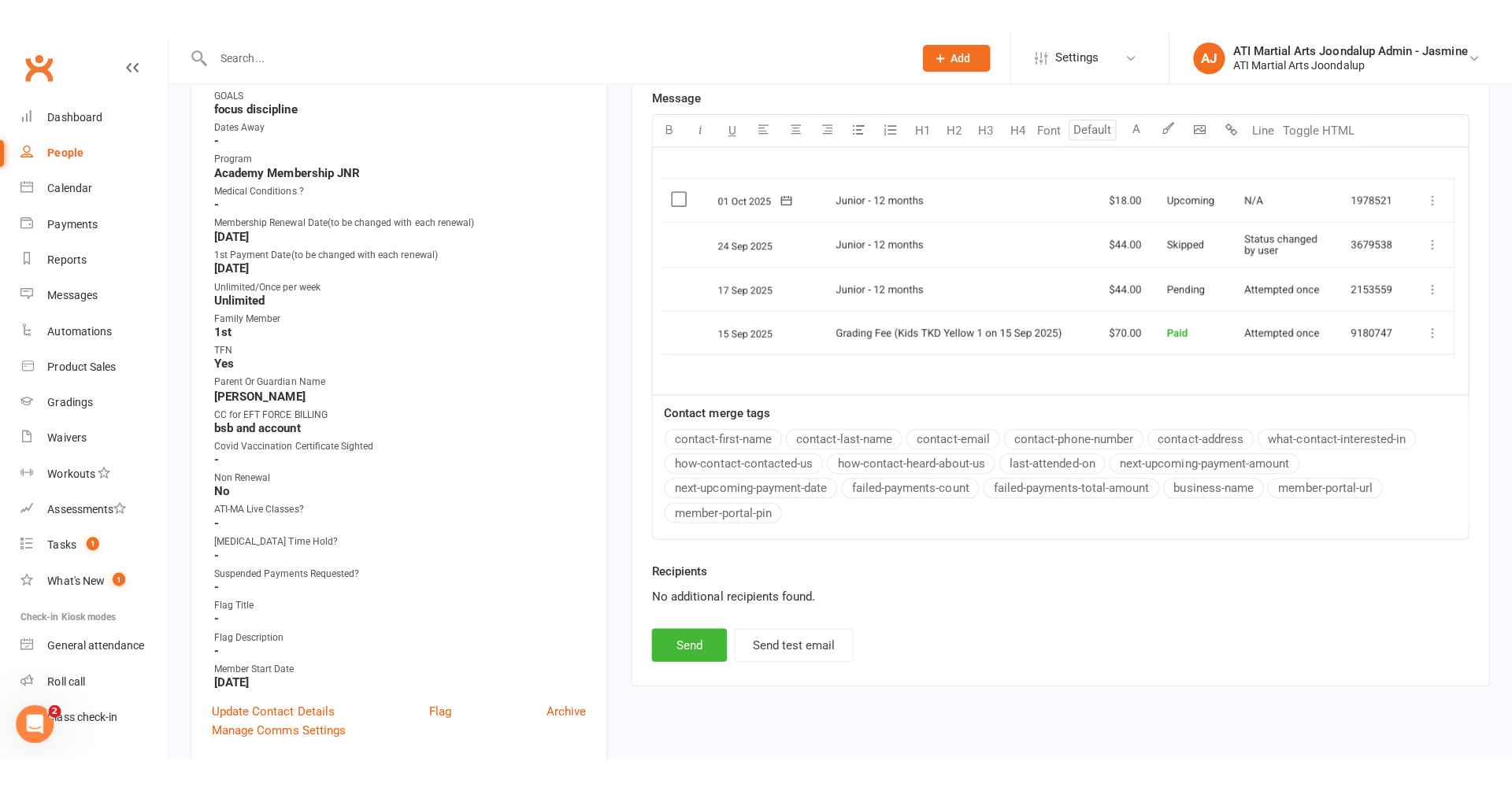
scroll to position [552, 0]
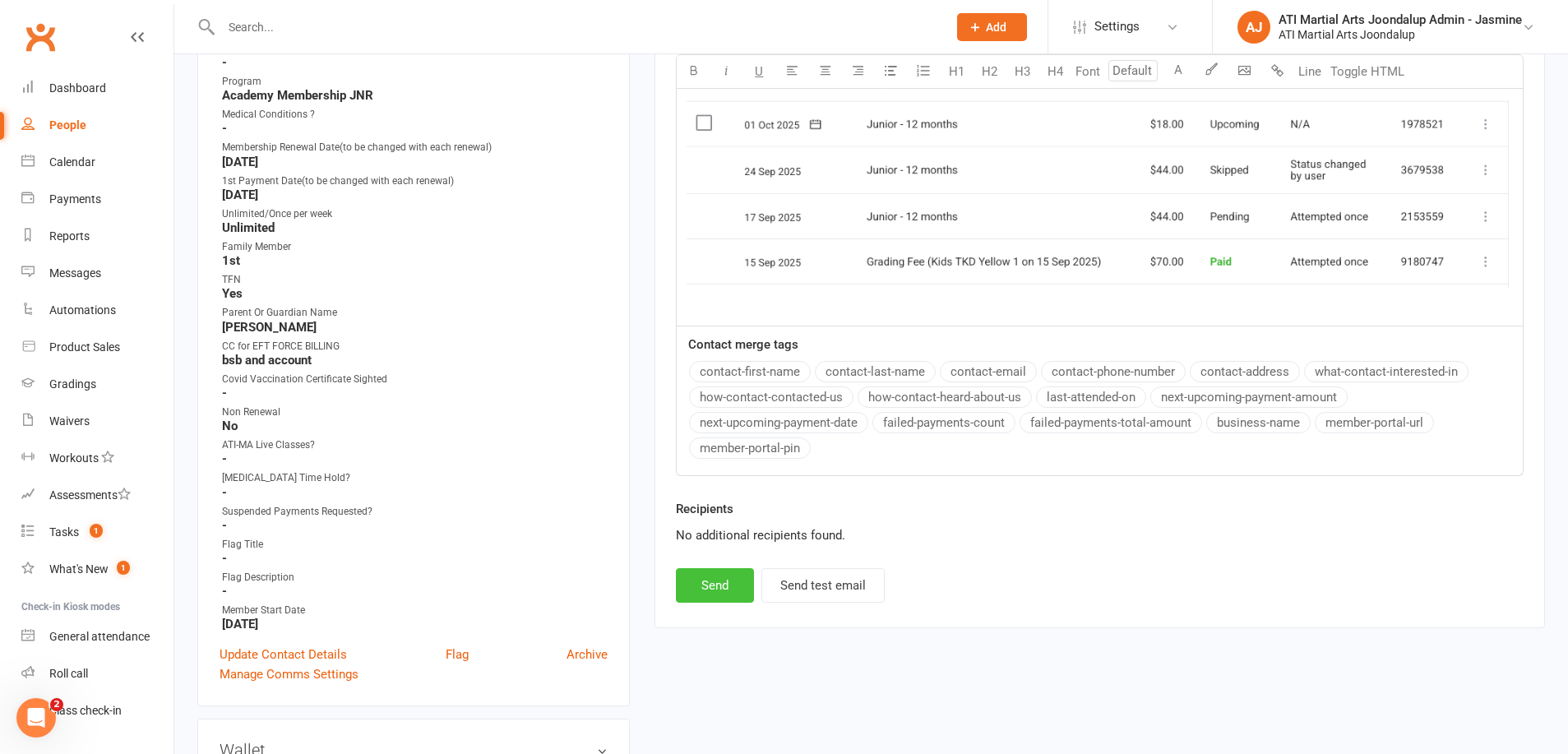
click at [723, 586] on button "Send" at bounding box center [714, 585] width 78 height 34
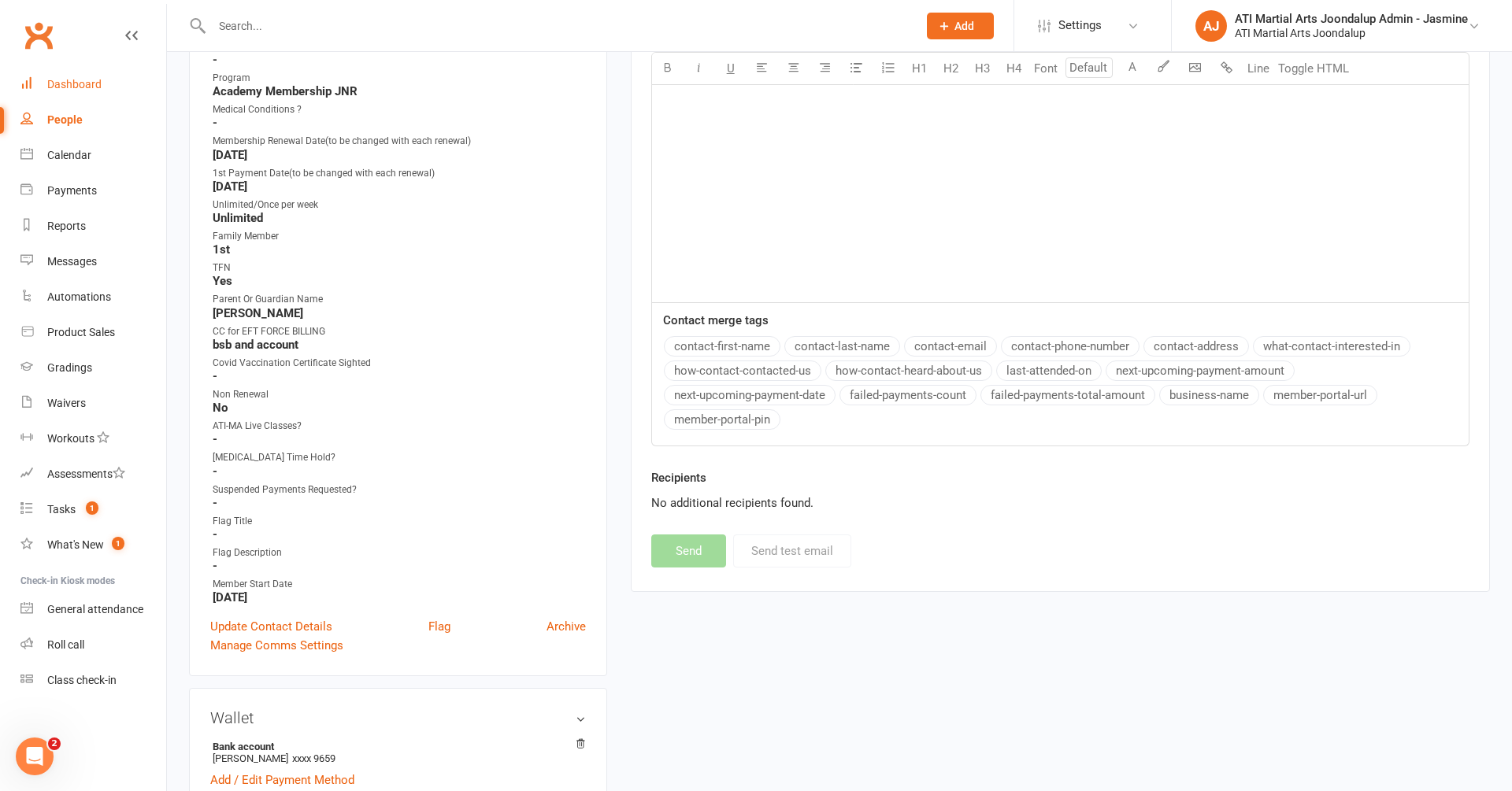
click at [76, 89] on div "Dashboard" at bounding box center [74, 83] width 54 height 13
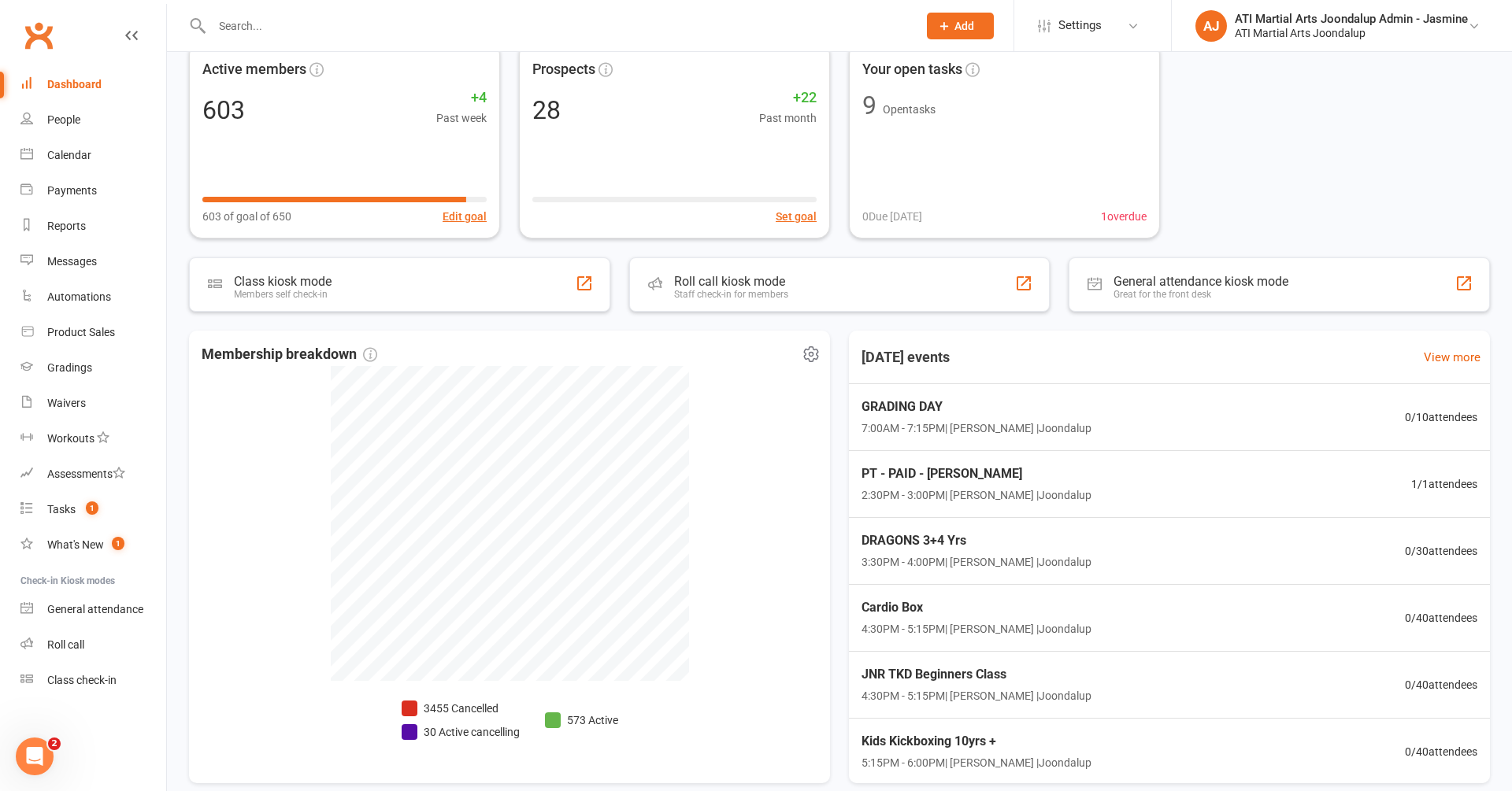
scroll to position [90, 0]
click at [84, 225] on div "Reports" at bounding box center [67, 225] width 39 height 13
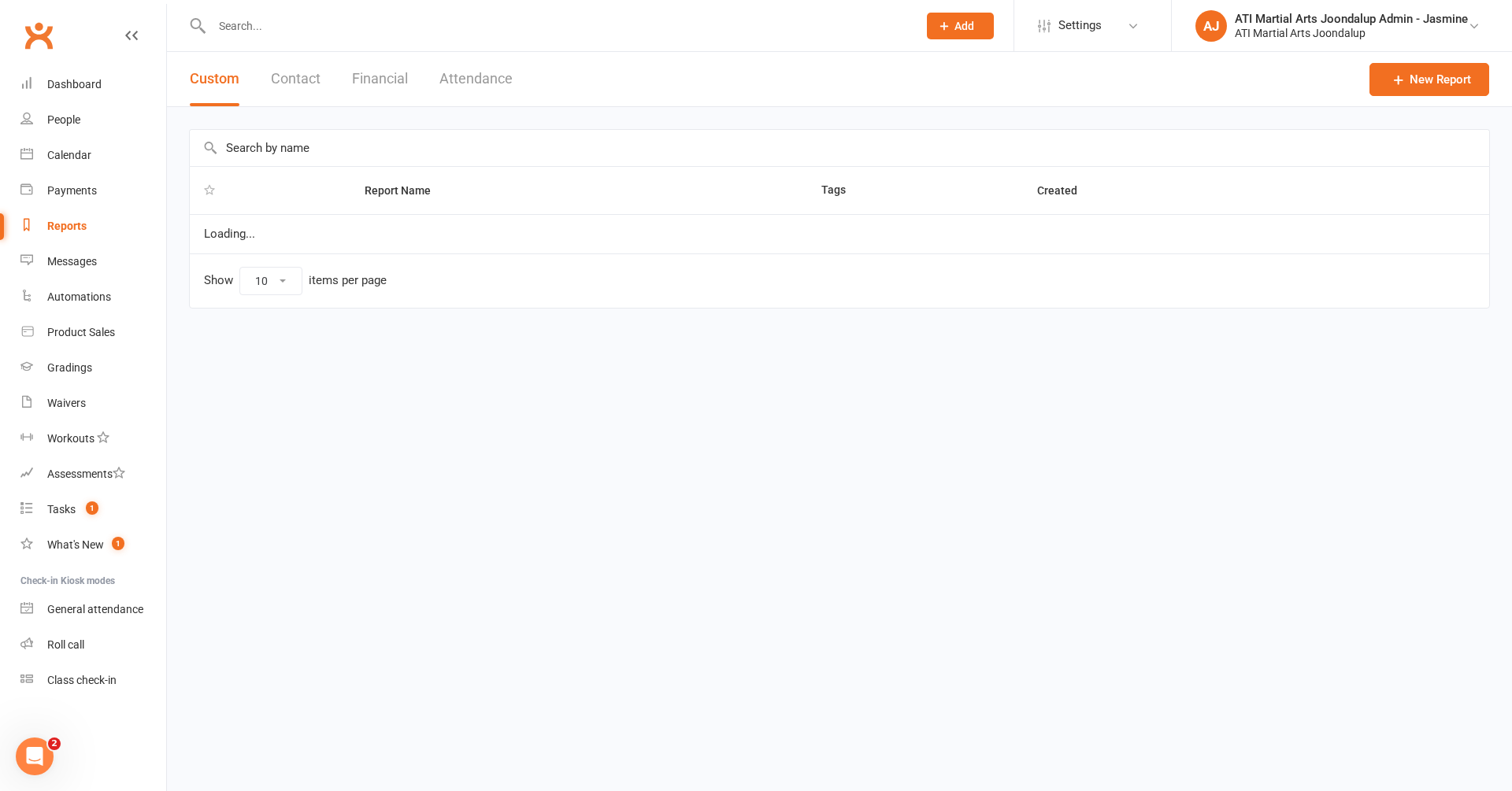
select select "100"
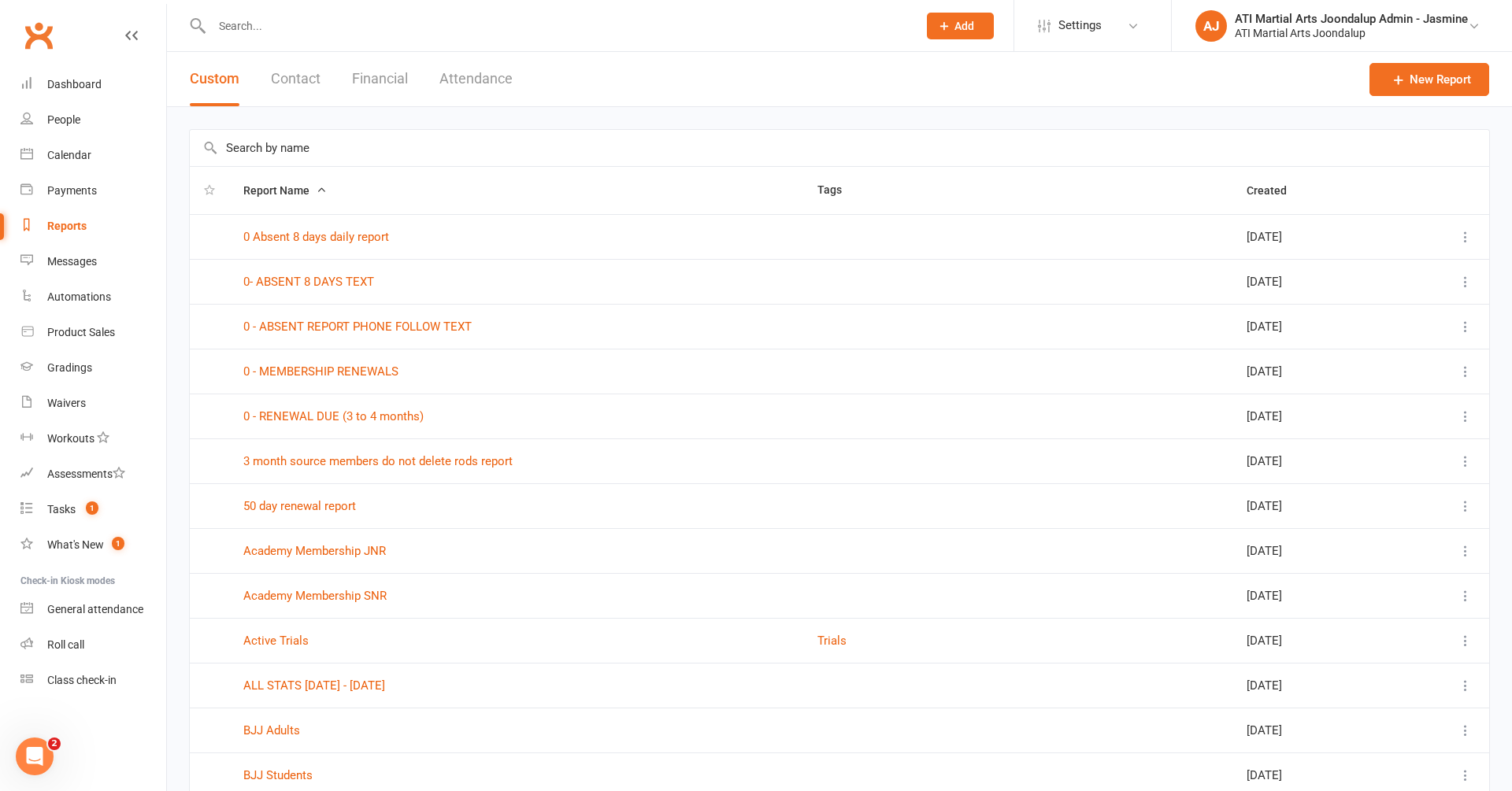
click at [137, 38] on icon at bounding box center [131, 35] width 13 height 13
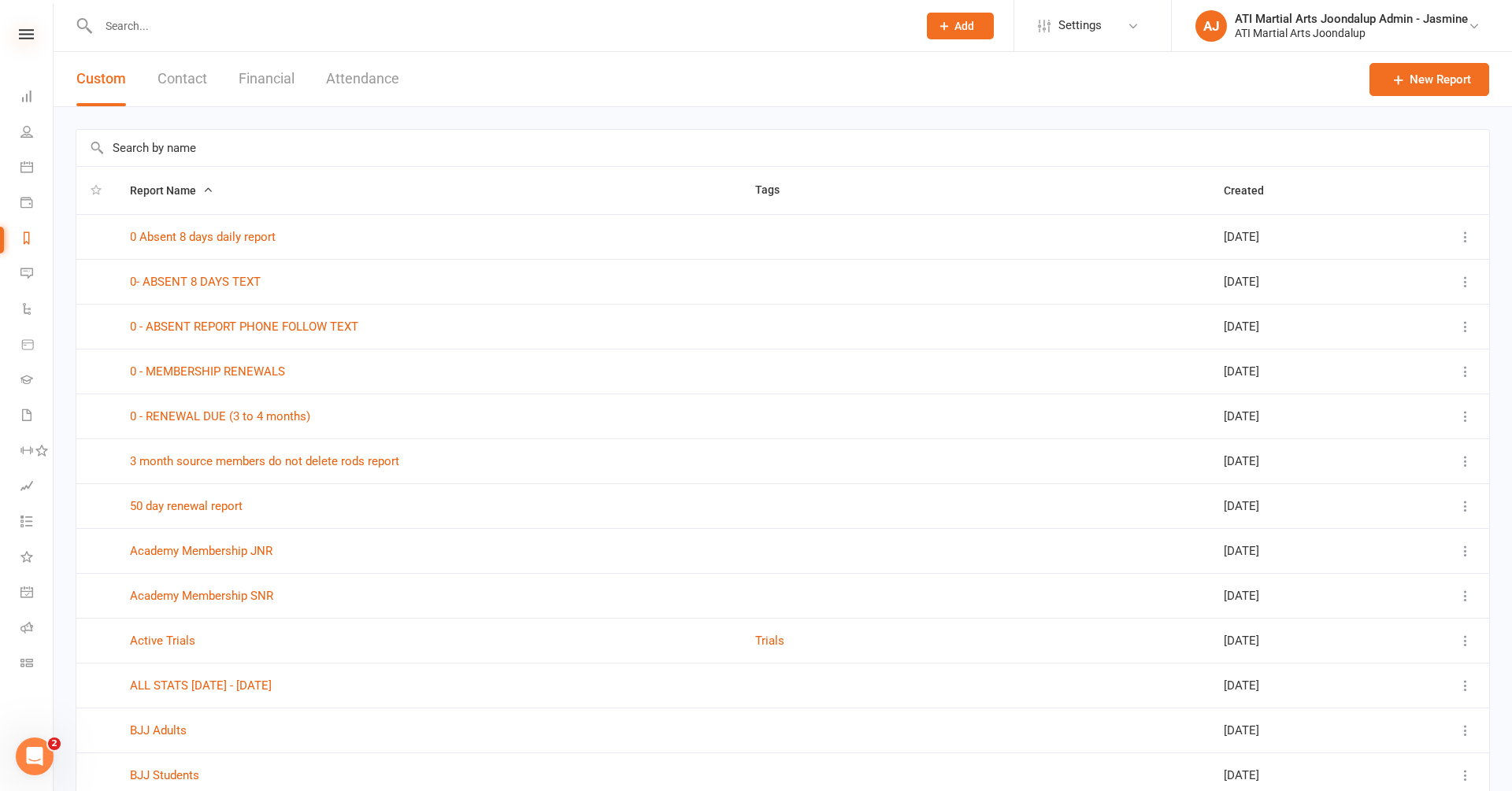
click at [33, 35] on icon at bounding box center [26, 35] width 15 height 10
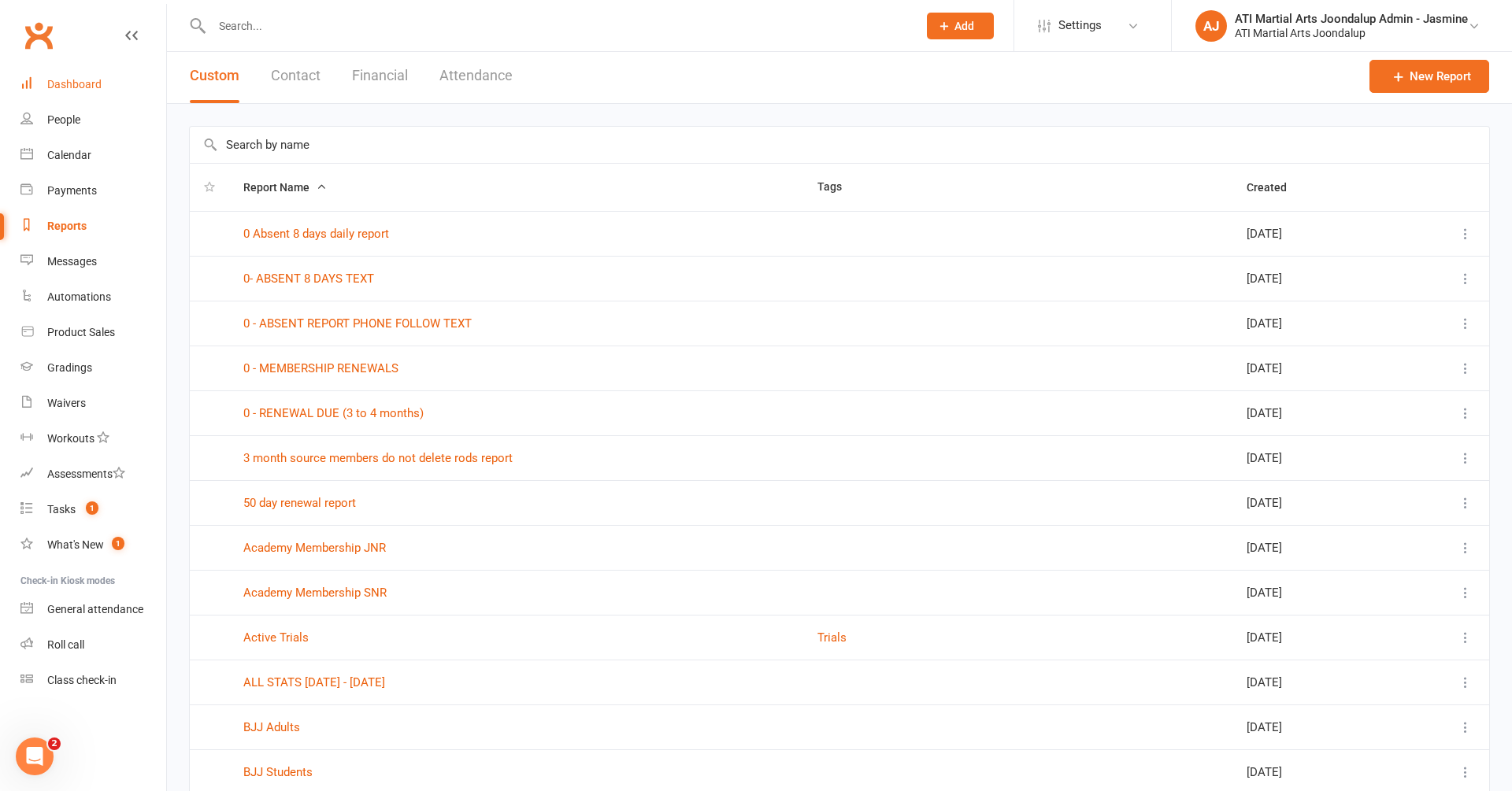
scroll to position [4, 0]
